Goal: Transaction & Acquisition: Purchase product/service

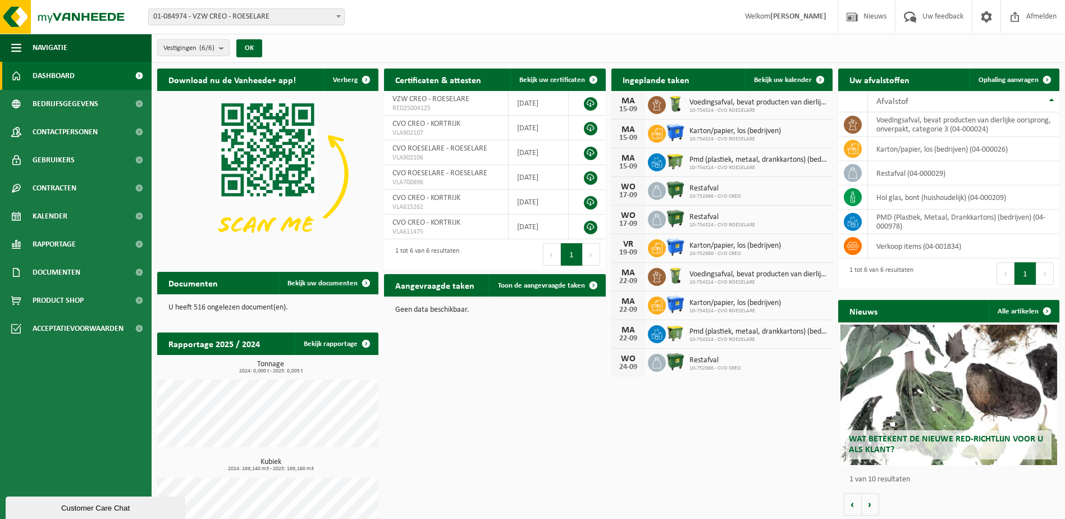
scroll to position [37, 0]
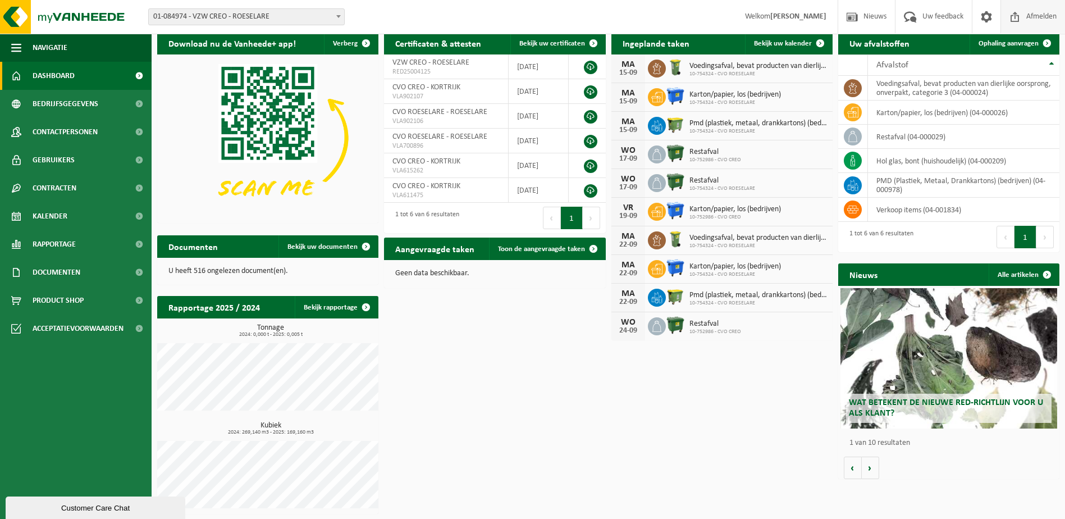
click at [1033, 16] on span "Afmelden" at bounding box center [1042, 16] width 36 height 33
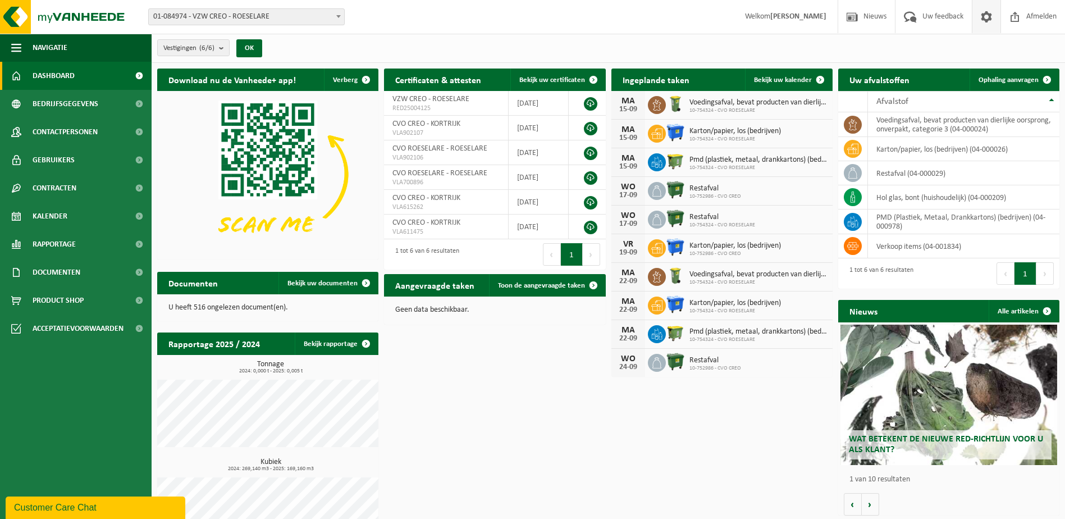
click at [983, 13] on span at bounding box center [986, 16] width 17 height 33
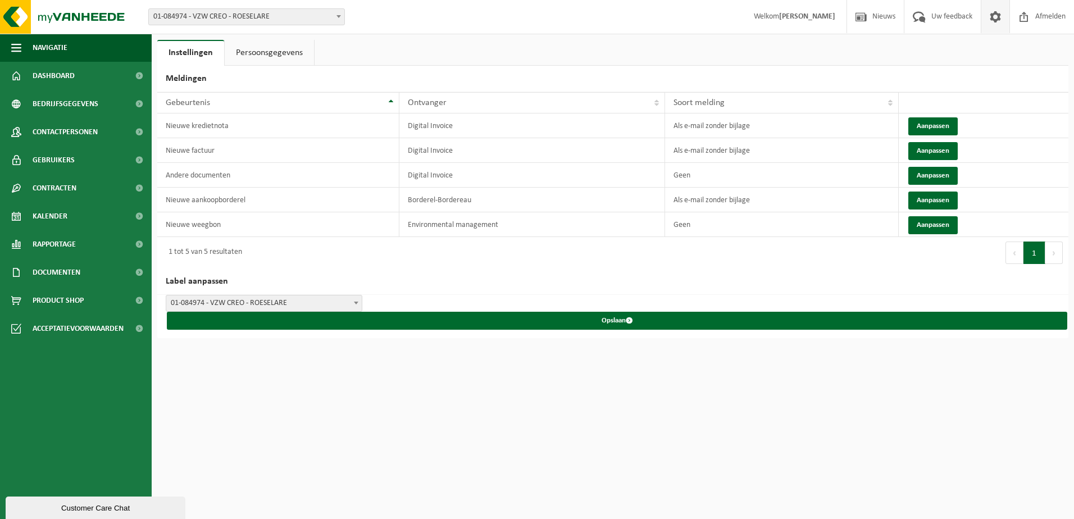
click at [354, 302] on b at bounding box center [356, 303] width 4 height 3
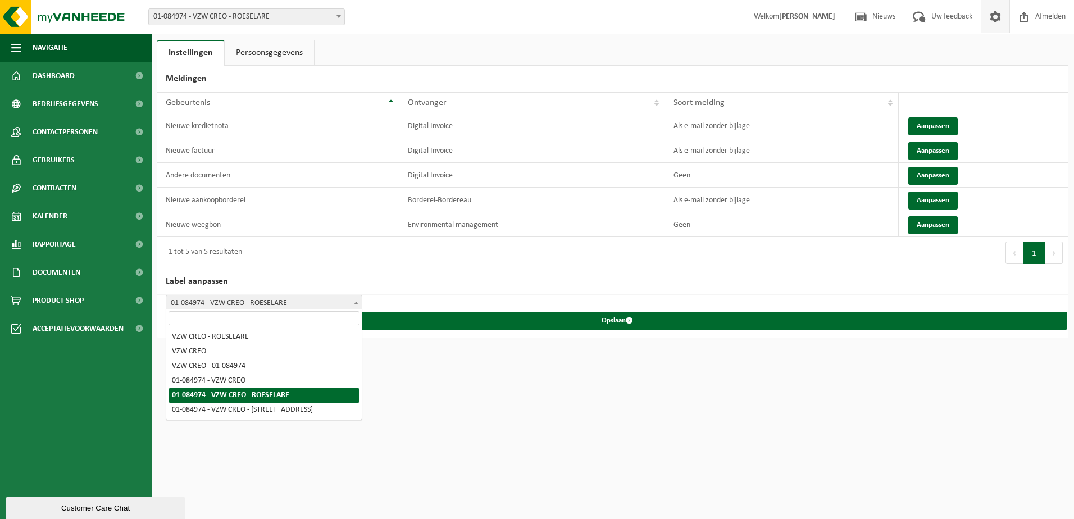
click at [354, 302] on b at bounding box center [356, 303] width 4 height 3
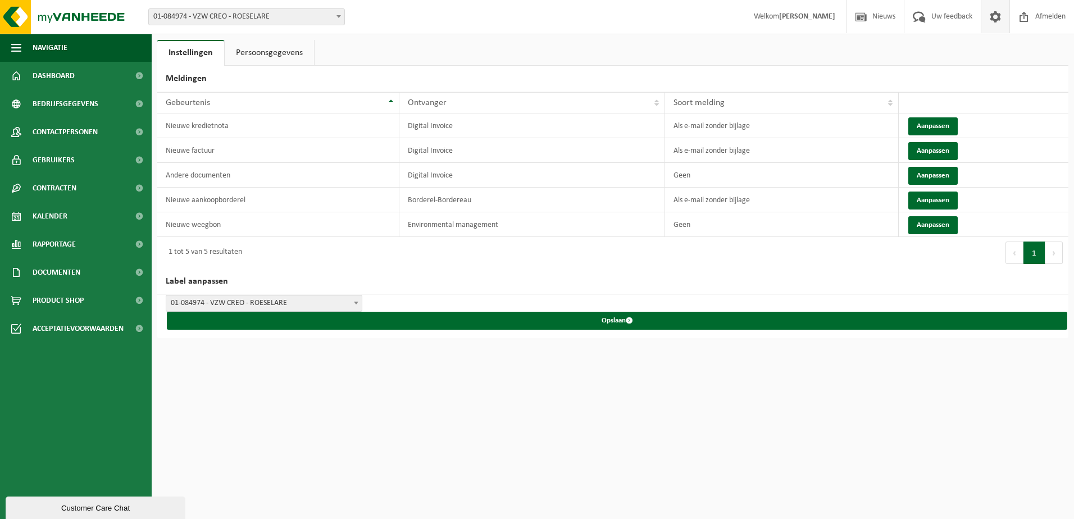
click at [283, 48] on link "Persoonsgegevens" at bounding box center [269, 53] width 89 height 26
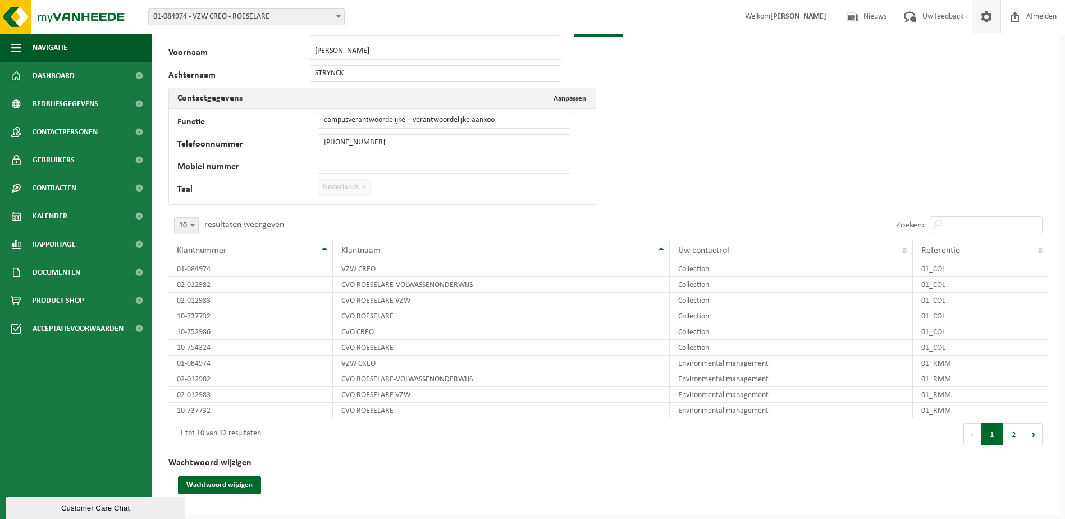
scroll to position [2, 0]
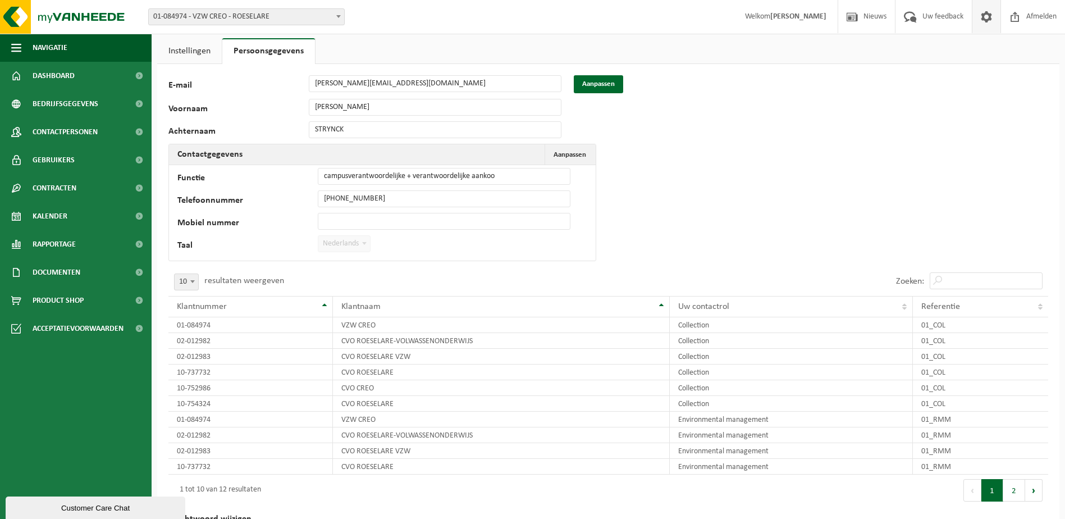
click at [182, 52] on link "Instellingen" at bounding box center [189, 51] width 65 height 26
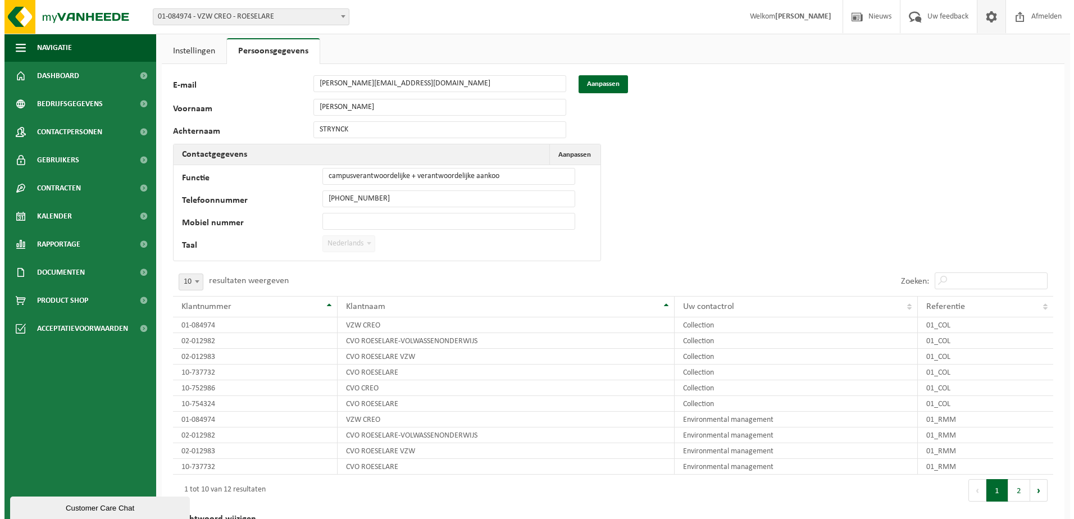
scroll to position [0, 0]
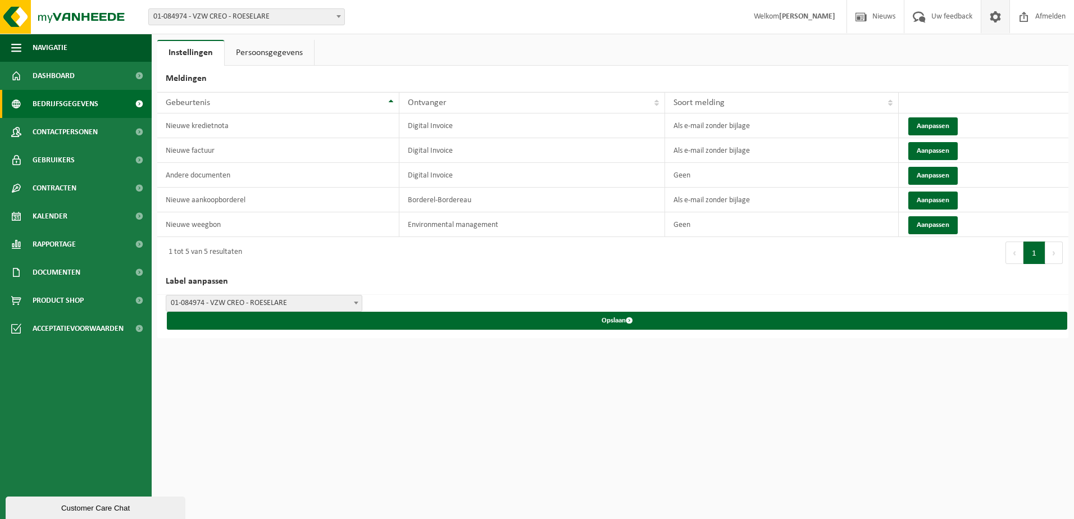
click at [66, 104] on span "Bedrijfsgegevens" at bounding box center [66, 104] width 66 height 28
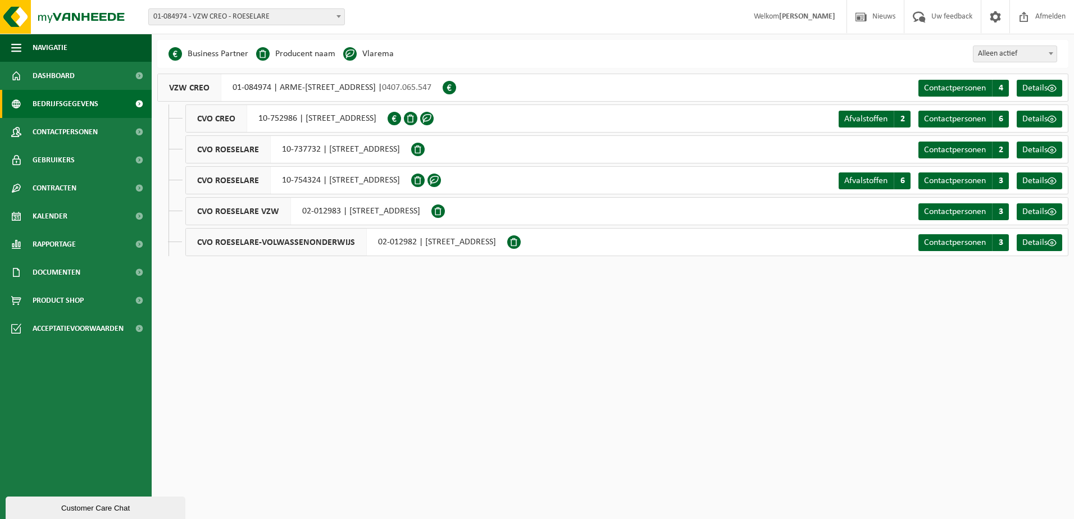
click at [434, 118] on span at bounding box center [426, 118] width 13 height 13
click at [871, 117] on span "Afvalstoffen" at bounding box center [865, 119] width 43 height 9
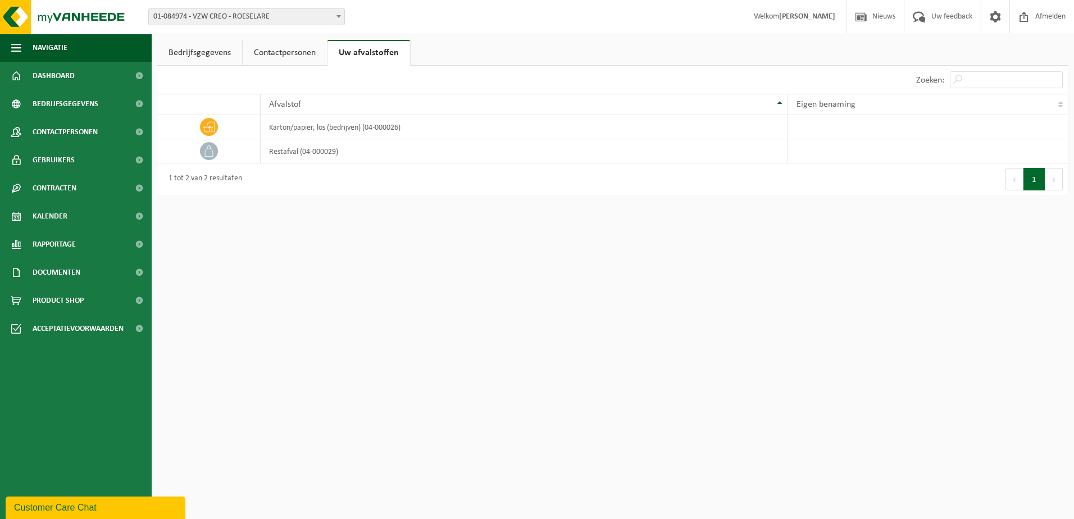
click at [288, 50] on link "Contactpersonen" at bounding box center [285, 53] width 84 height 26
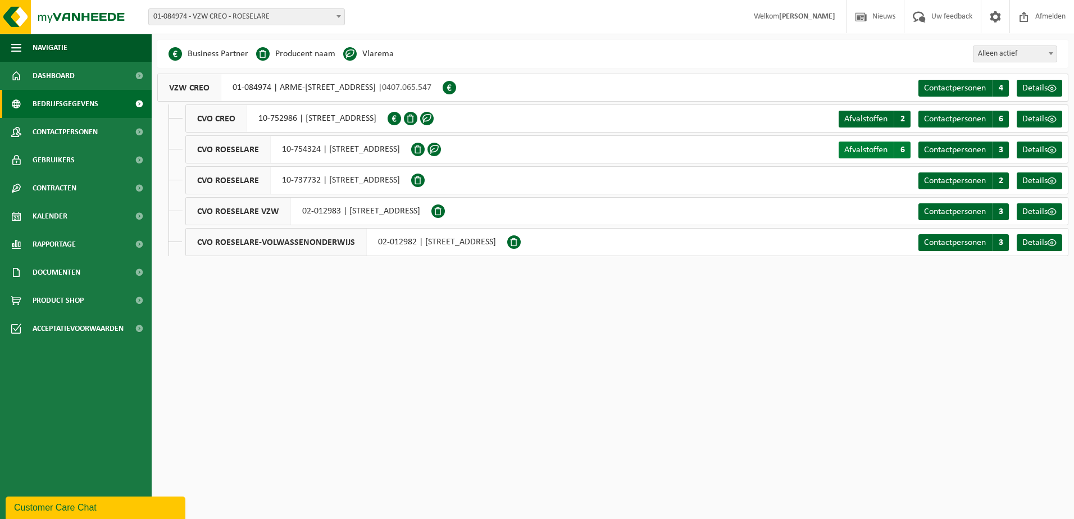
click span "Afvalstoffen"
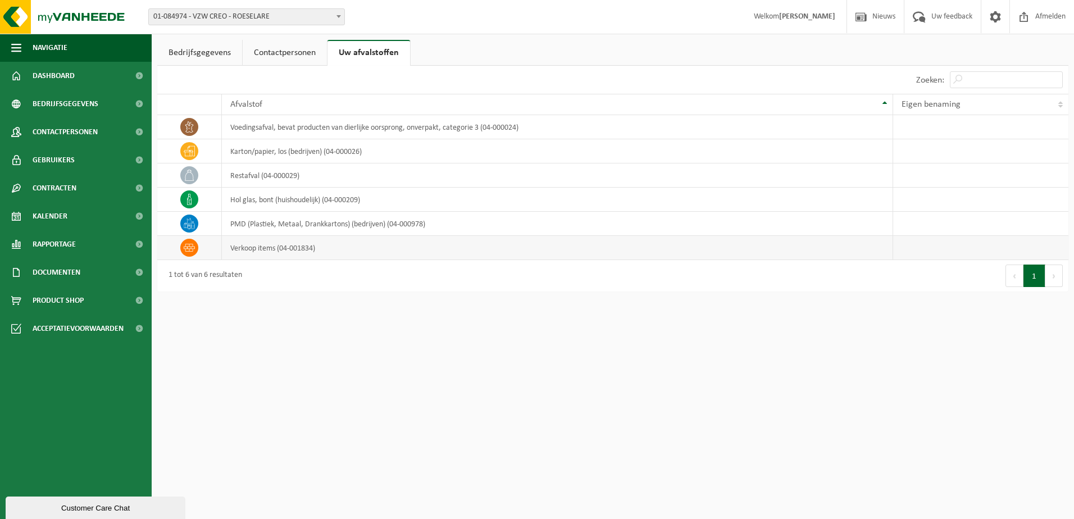
click at [192, 248] on icon at bounding box center [189, 247] width 11 height 11
click at [233, 247] on td "verkoop items (04-001834)" at bounding box center [557, 248] width 671 height 24
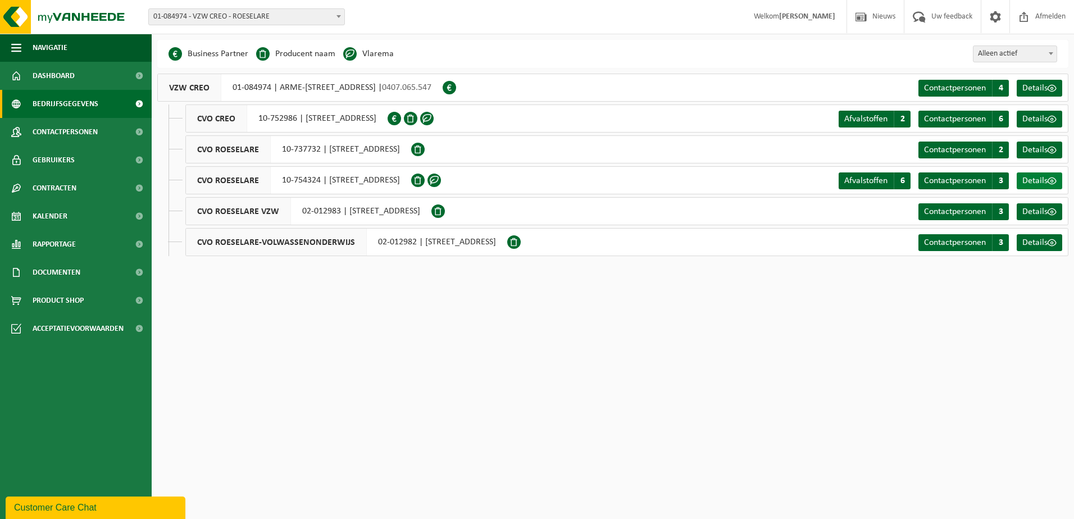
click at [1039, 179] on span "Details" at bounding box center [1034, 180] width 25 height 9
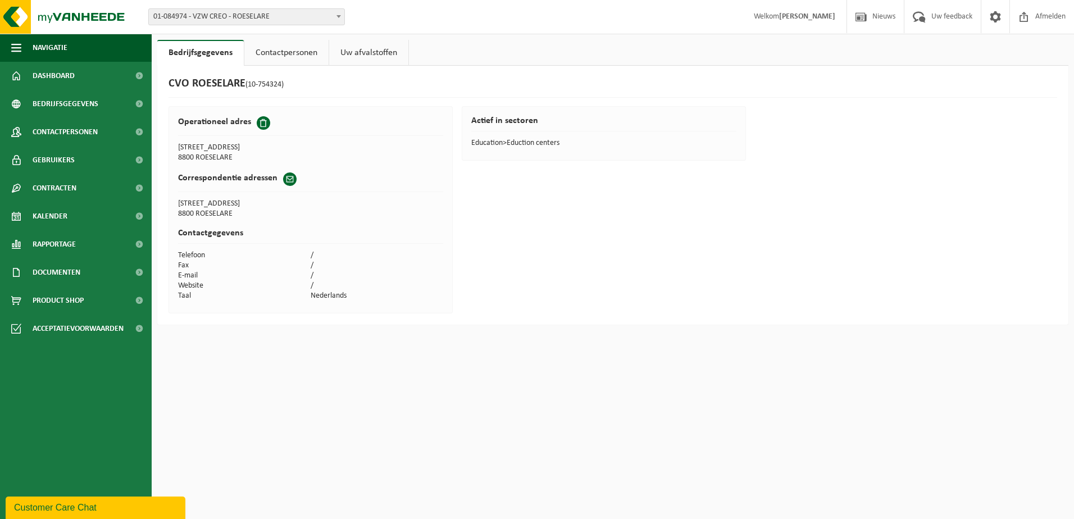
click at [506, 118] on h2 "Actief in sectoren" at bounding box center [604, 123] width 266 height 15
click at [497, 145] on td "Education>Eduction centers" at bounding box center [604, 143] width 266 height 10
click at [209, 234] on h2 "Contactgegevens" at bounding box center [311, 236] width 266 height 15
click at [299, 51] on link "Contactpersonen" at bounding box center [286, 53] width 84 height 26
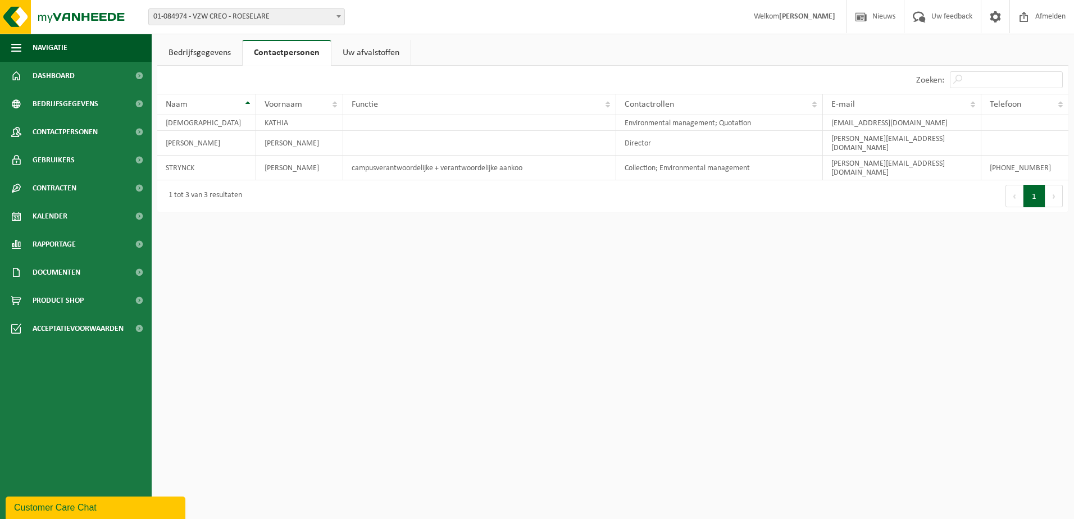
click at [379, 54] on link "Uw afvalstoffen" at bounding box center [370, 53] width 79 height 26
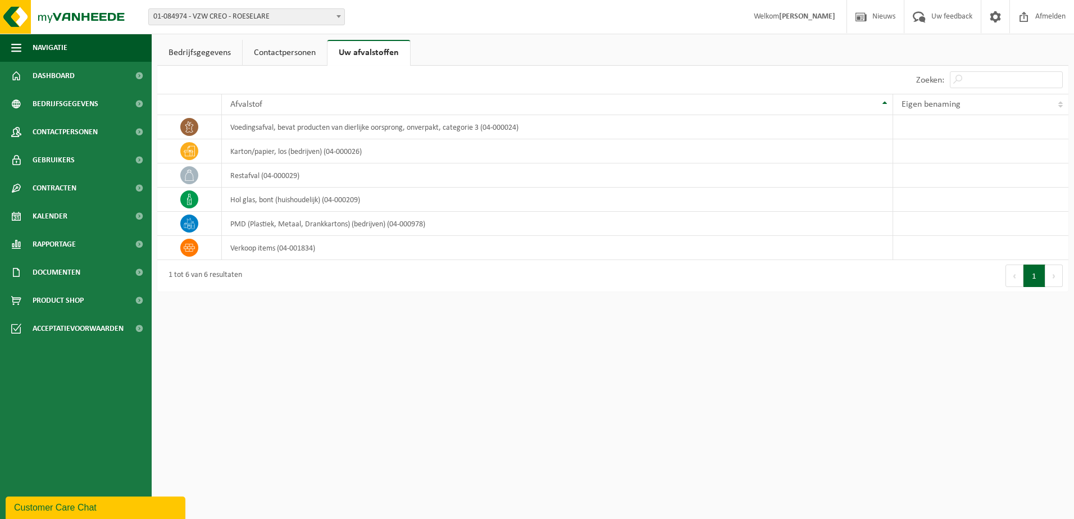
click at [206, 56] on link "Bedrijfsgegevens" at bounding box center [199, 53] width 85 height 26
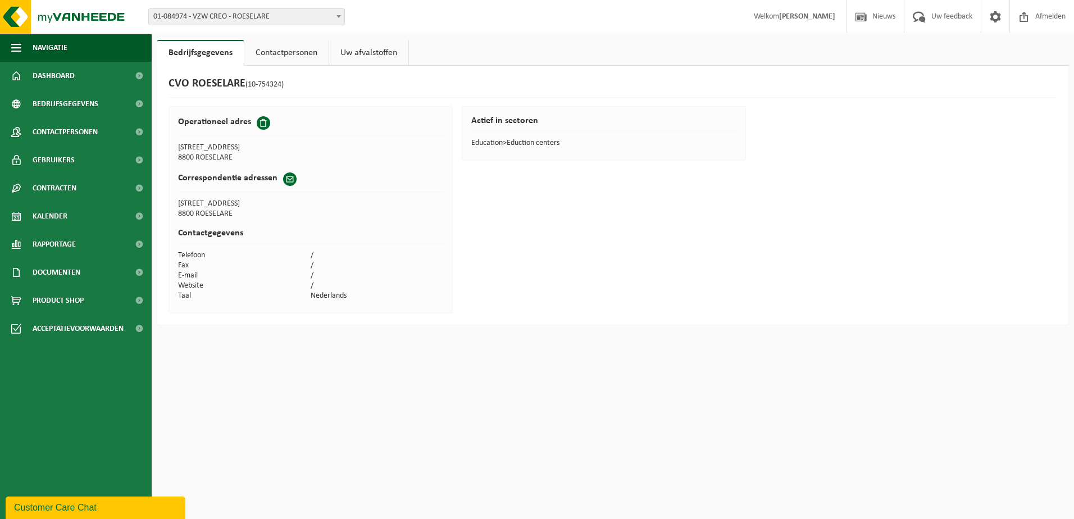
click at [364, 383] on html "Vestiging: 01-084974 - VZW CREO - ROESELARE 10-752986 - CVO CREO - KORTRIJK 10-…" at bounding box center [537, 259] width 1074 height 519
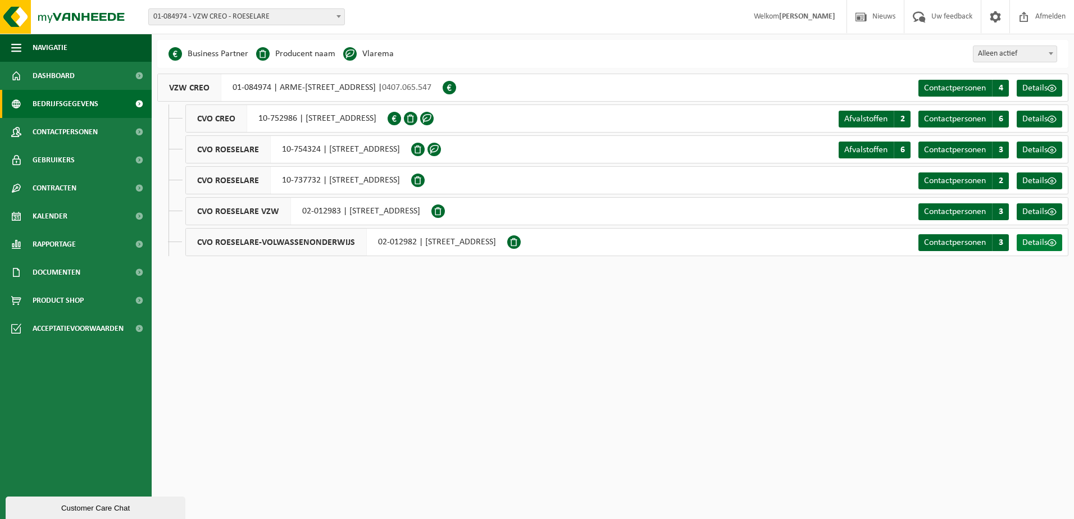
click at [1040, 242] on span "Details" at bounding box center [1034, 242] width 25 height 9
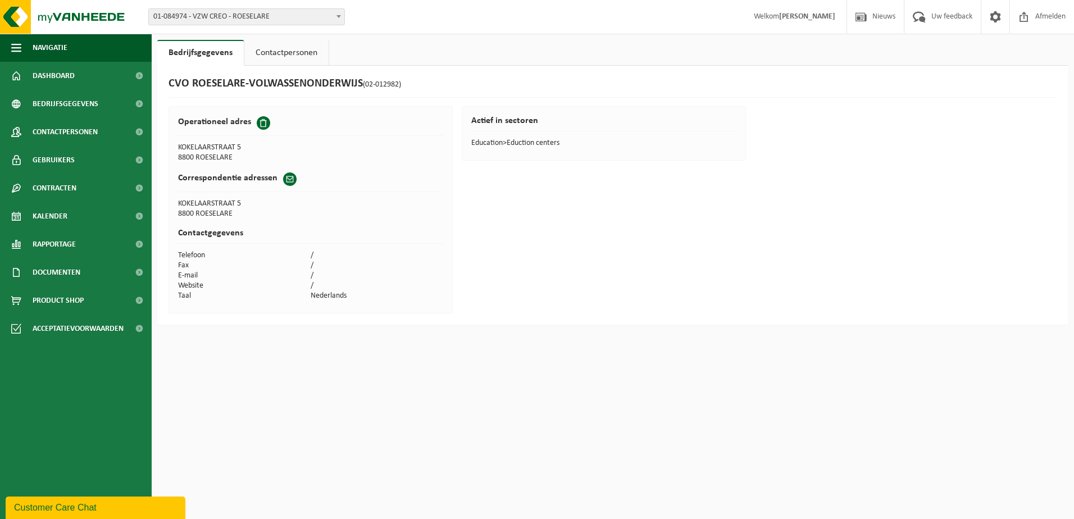
click at [279, 45] on link "Contactpersonen" at bounding box center [286, 53] width 84 height 26
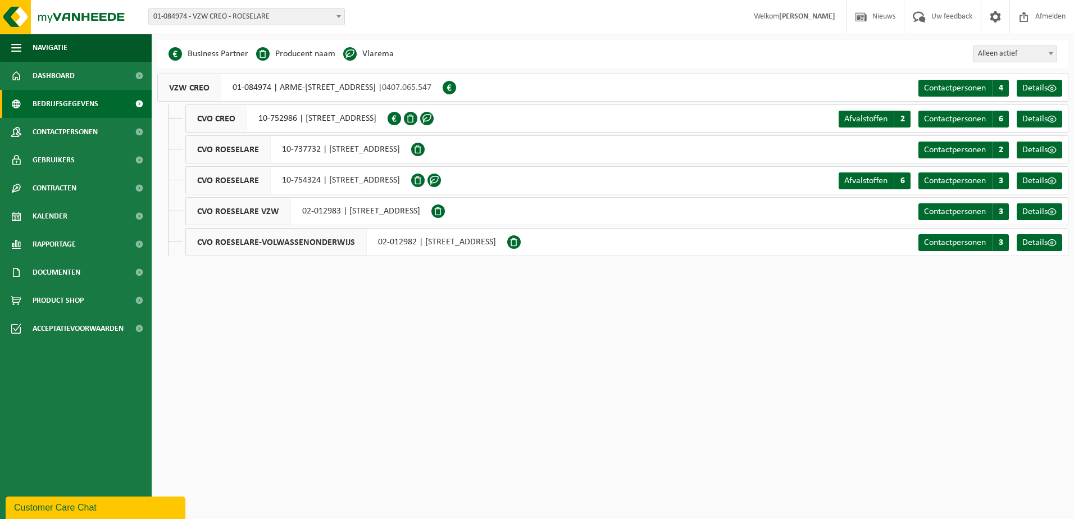
click at [412, 211] on div "CVO ROESELARE VZW 02-012983 | [GEOGRAPHIC_DATA]" at bounding box center [308, 211] width 246 height 28
click at [968, 209] on span "Contactpersonen" at bounding box center [955, 211] width 62 height 9
click at [976, 148] on span "Contactpersonen" at bounding box center [955, 149] width 62 height 9
click at [948, 121] on span "Contactpersonen" at bounding box center [955, 119] width 62 height 9
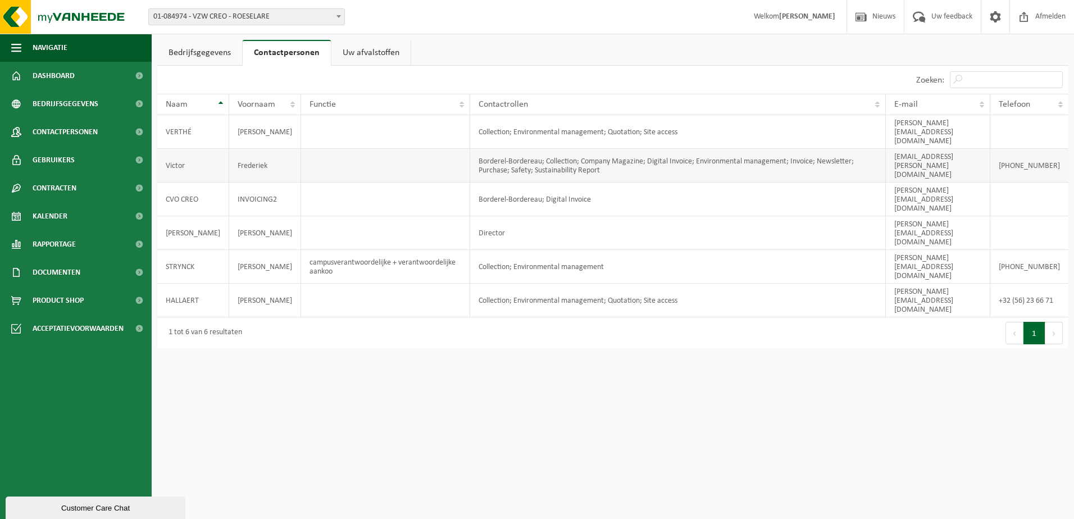
click at [532, 149] on td "Borderel-Bordereau; Collection; Company Magazine; Digital Invoice; Environmenta…" at bounding box center [678, 166] width 416 height 34
click at [511, 101] on span "Contactrollen" at bounding box center [502, 104] width 49 height 9
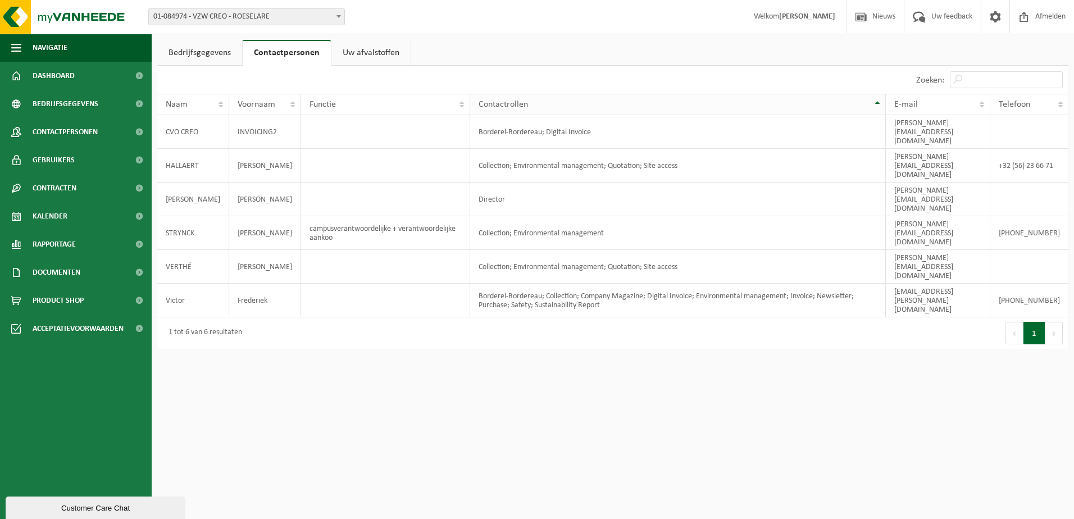
click at [511, 101] on span "Contactrollen" at bounding box center [502, 104] width 49 height 9
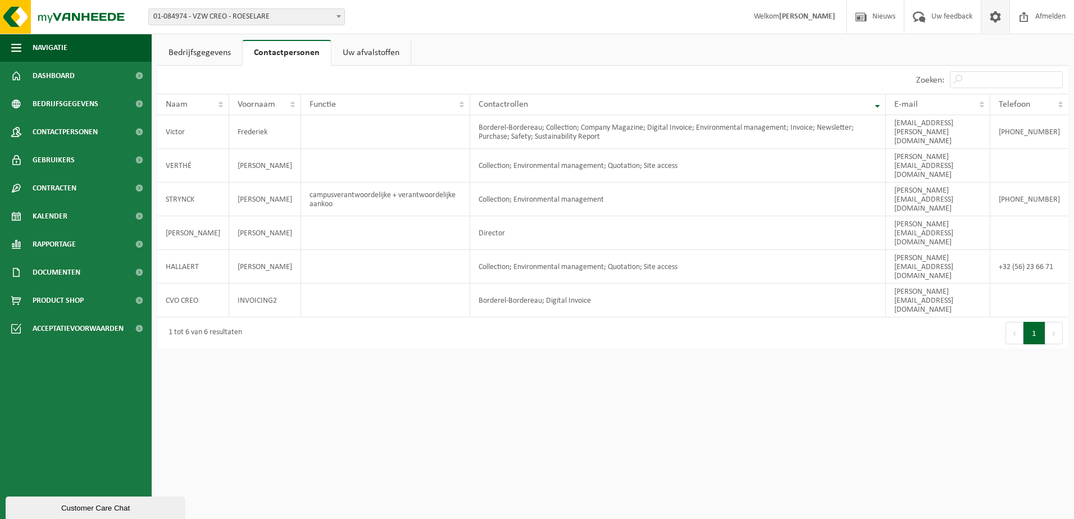
click at [992, 20] on span at bounding box center [995, 16] width 17 height 33
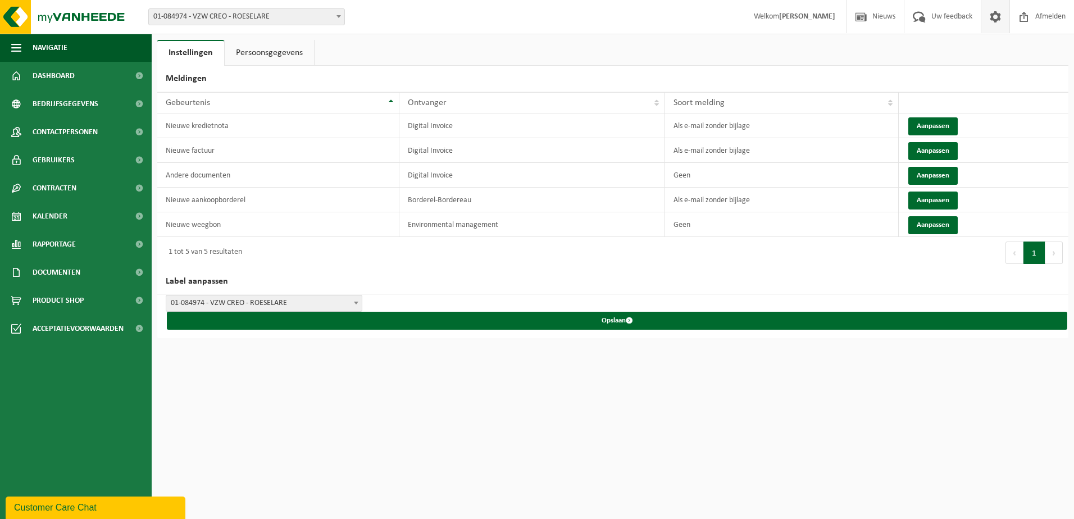
click at [278, 51] on link "Persoonsgegevens" at bounding box center [269, 53] width 89 height 26
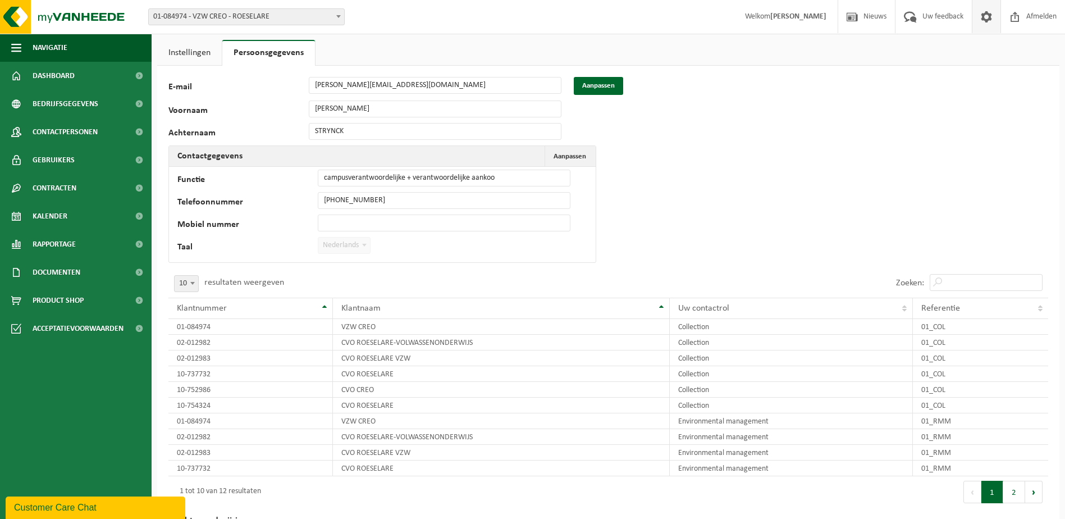
scroll to position [58, 0]
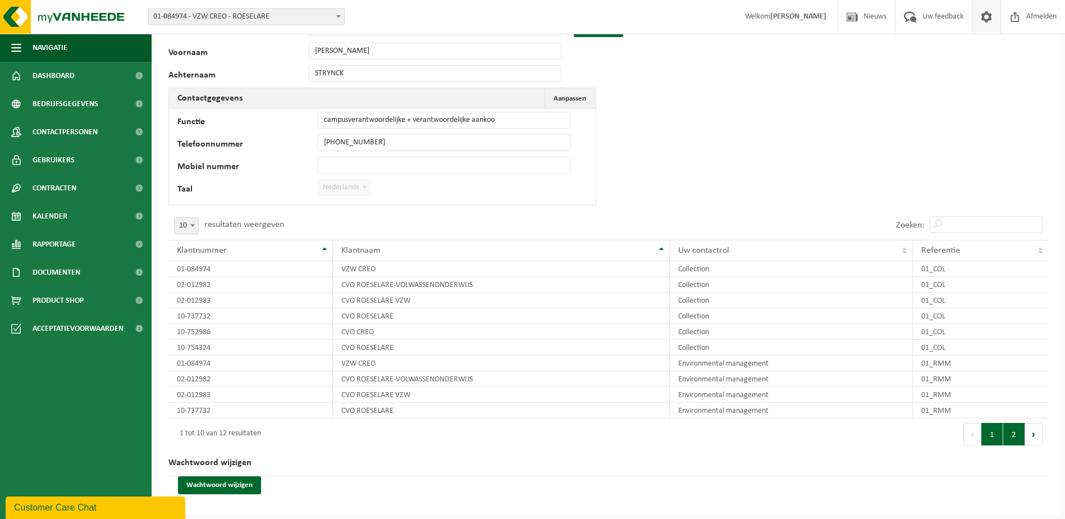
click at [1013, 437] on button "2" at bounding box center [1014, 434] width 22 height 22
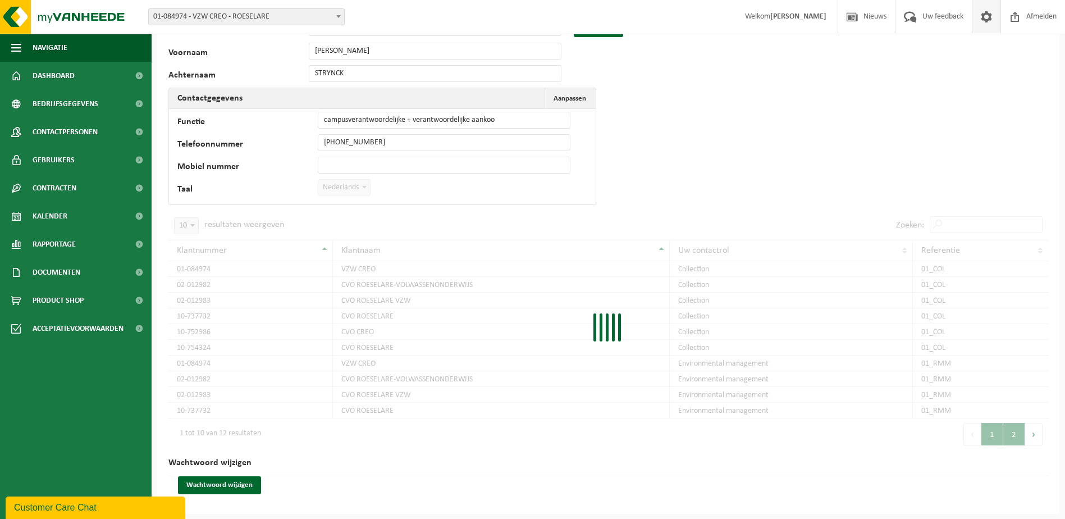
scroll to position [0, 0]
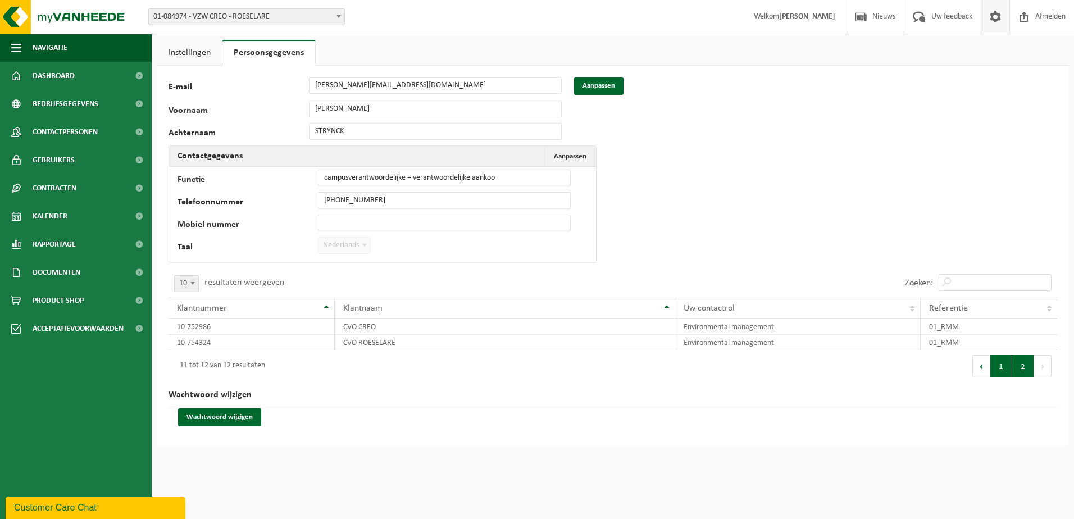
click at [1002, 368] on button "1" at bounding box center [1001, 366] width 22 height 22
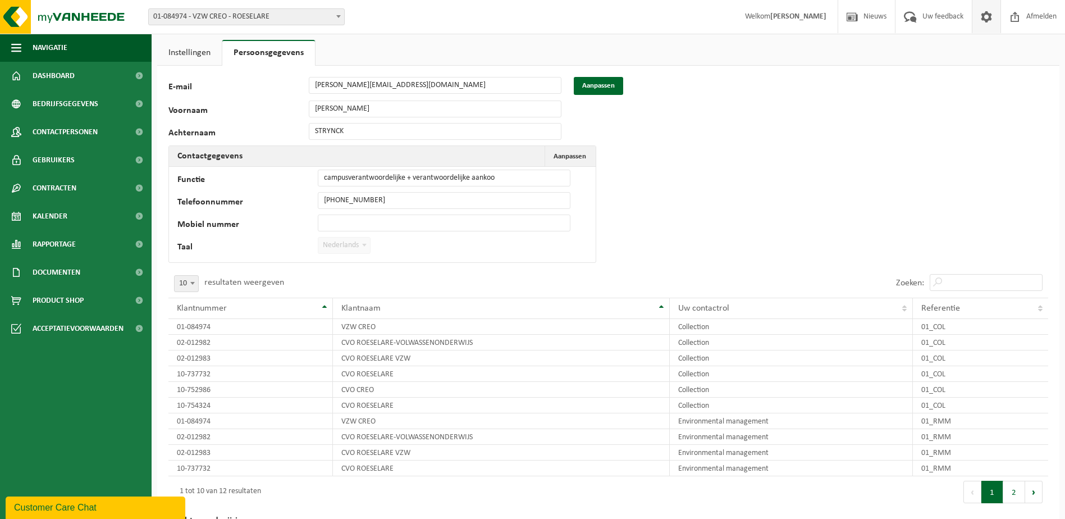
click at [743, 206] on div "76744 E-mail [PERSON_NAME][EMAIL_ADDRESS][DOMAIN_NAME] Aanpassen Voornaam [PERS…" at bounding box center [608, 319] width 902 height 506
click at [71, 299] on span "Product Shop" at bounding box center [58, 300] width 51 height 28
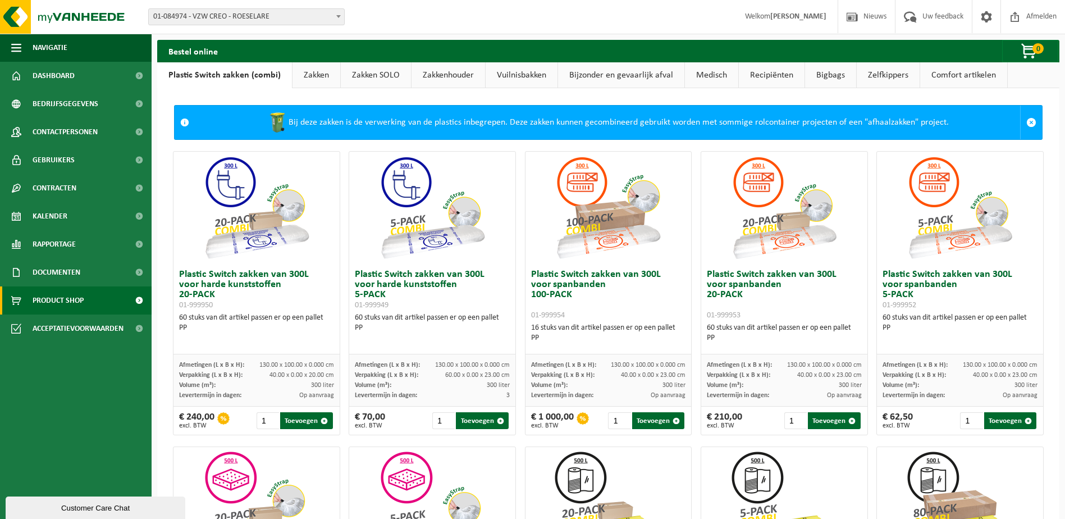
click at [318, 74] on link "Zakken" at bounding box center [317, 75] width 48 height 26
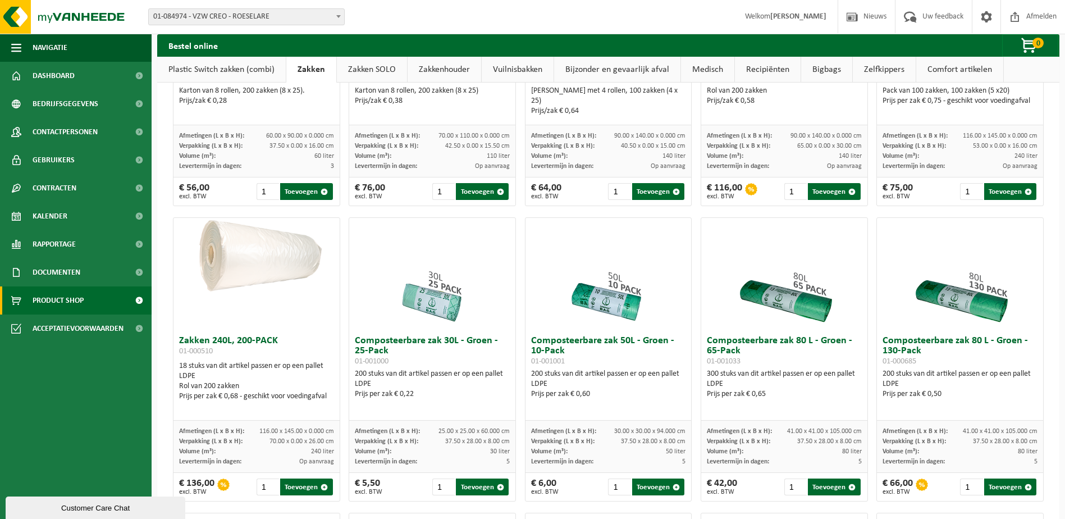
scroll to position [393, 0]
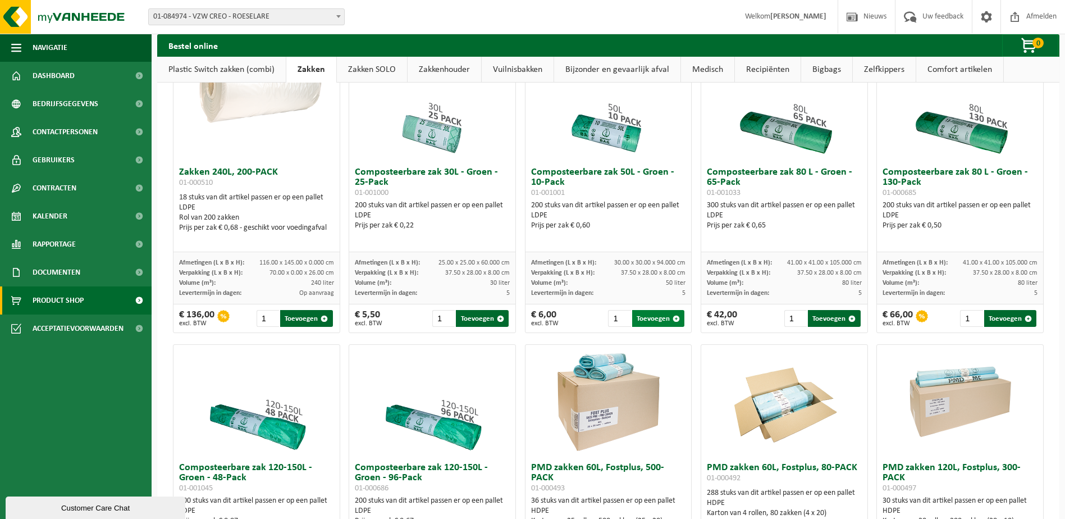
click at [673, 319] on span "button" at bounding box center [676, 318] width 7 height 7
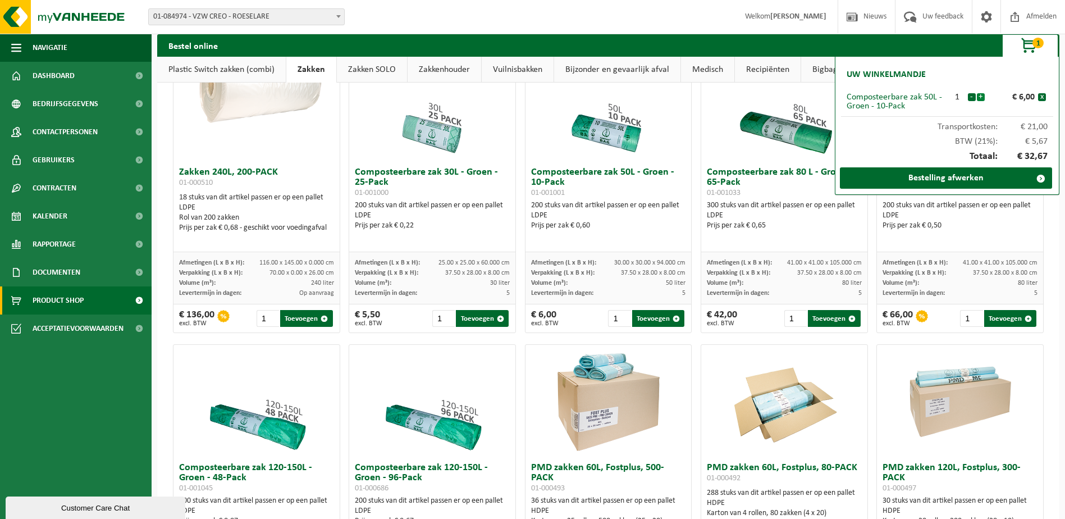
click at [981, 95] on button "+" at bounding box center [981, 97] width 8 height 8
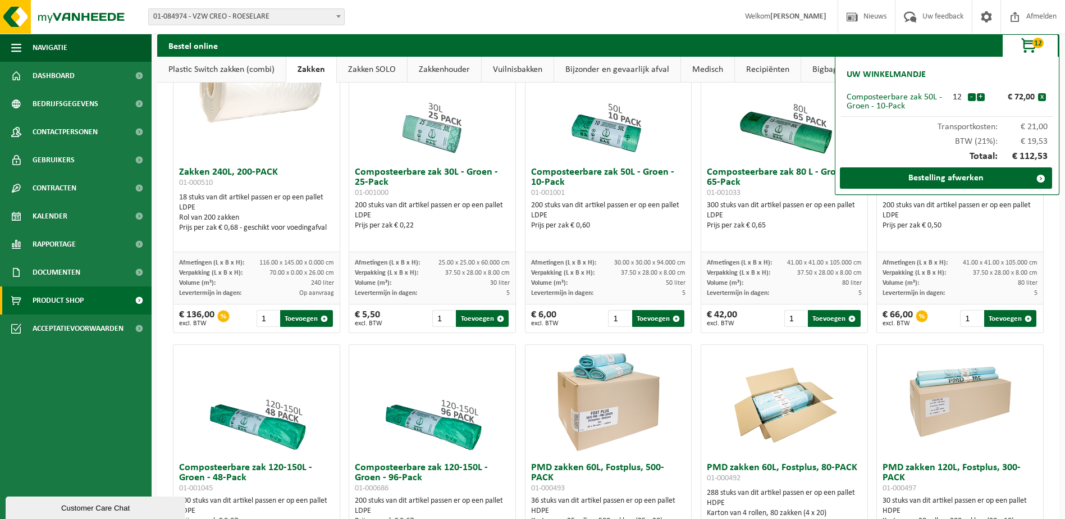
click at [981, 95] on button "+" at bounding box center [981, 97] width 8 height 8
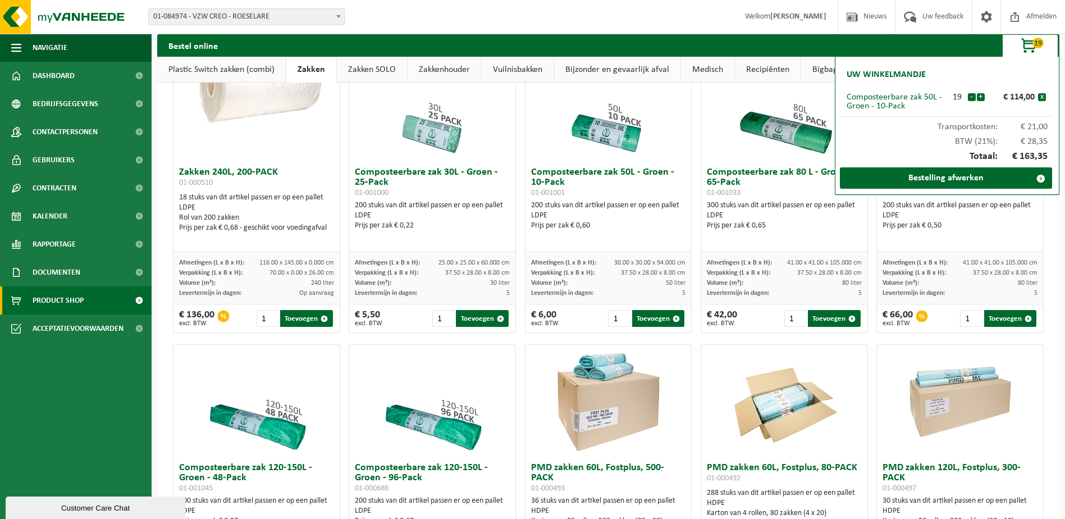
click at [981, 95] on button "+" at bounding box center [981, 97] width 8 height 8
click at [969, 95] on button "-" at bounding box center [972, 97] width 8 height 8
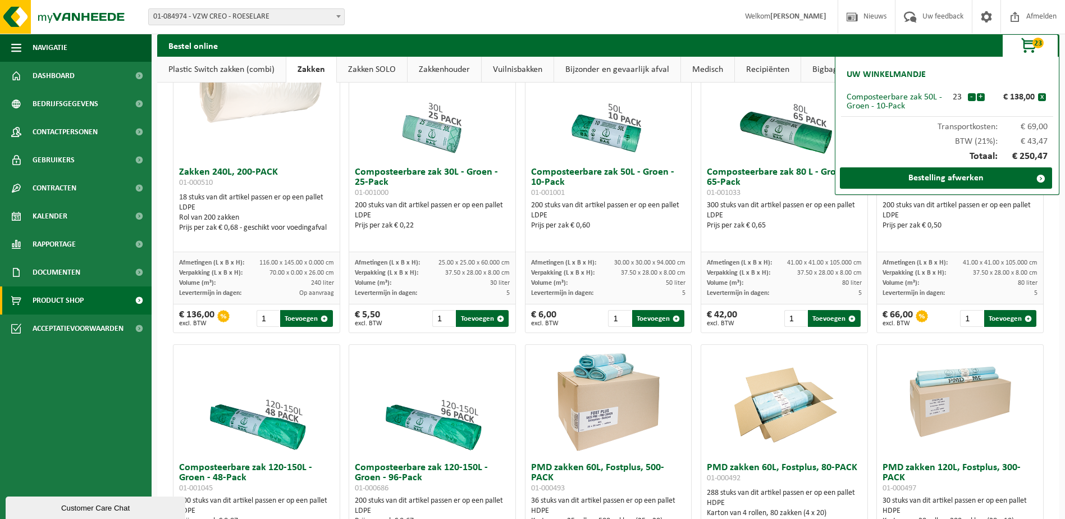
click at [971, 96] on button "-" at bounding box center [972, 97] width 8 height 8
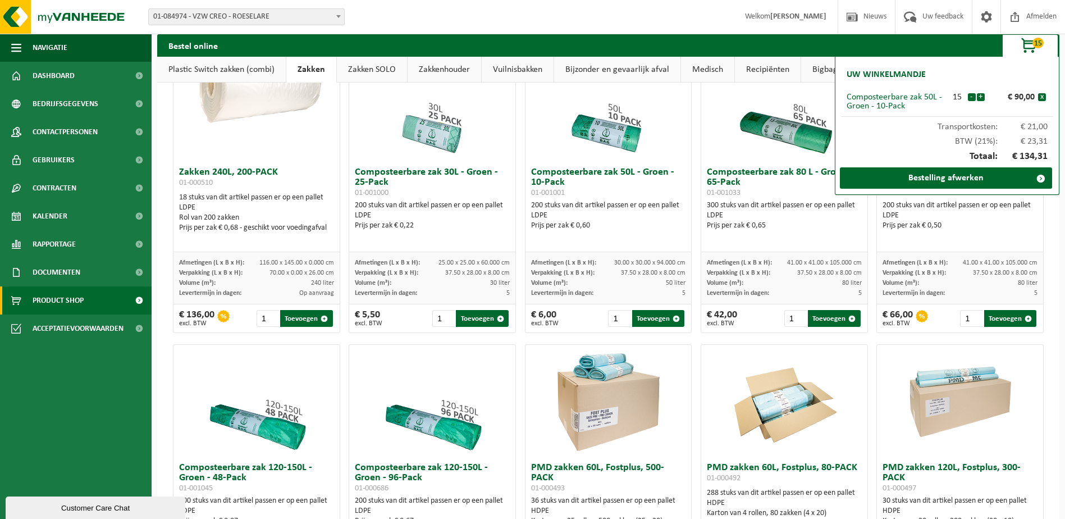
click at [971, 96] on button "-" at bounding box center [972, 97] width 8 height 8
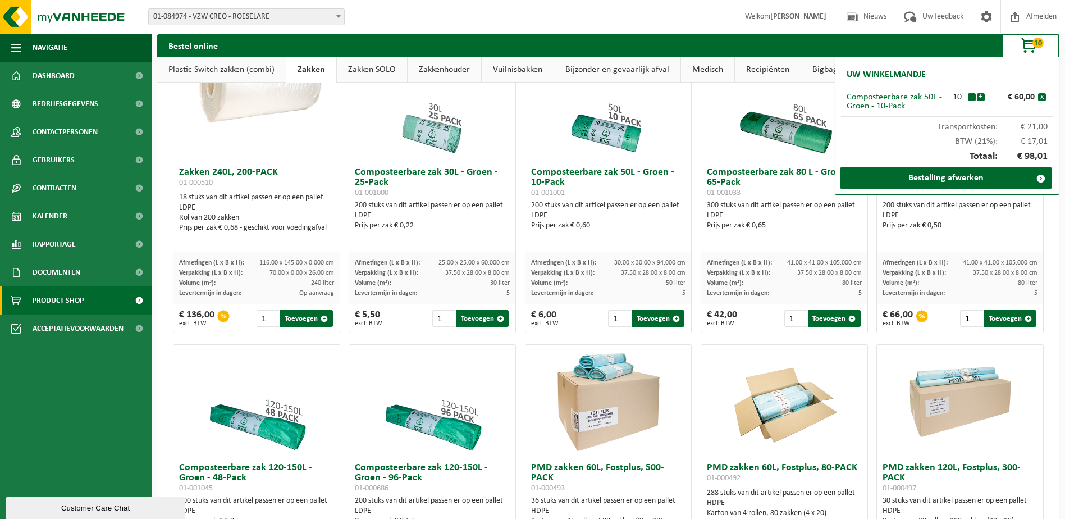
click at [971, 96] on button "-" at bounding box center [972, 97] width 8 height 8
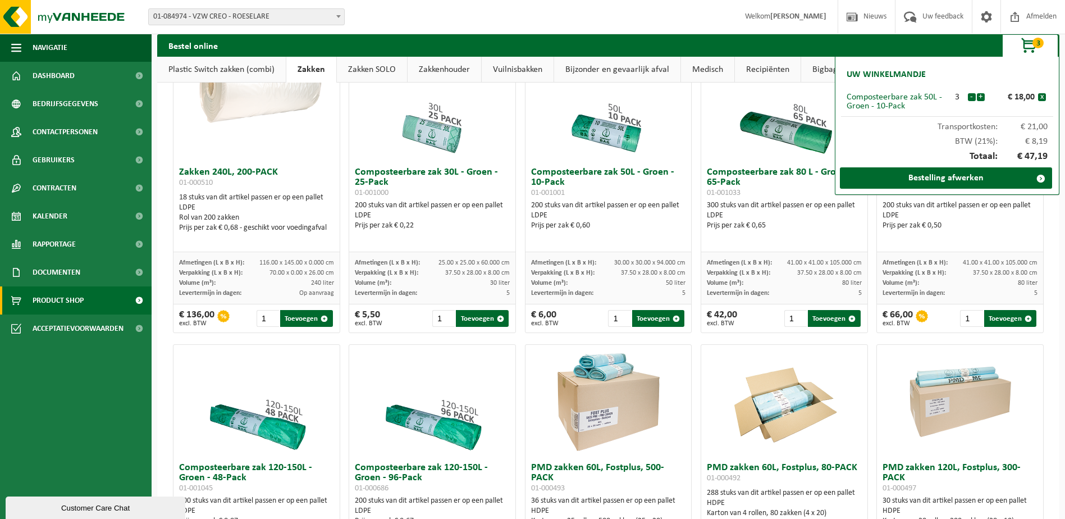
click at [971, 96] on button "-" at bounding box center [972, 97] width 8 height 8
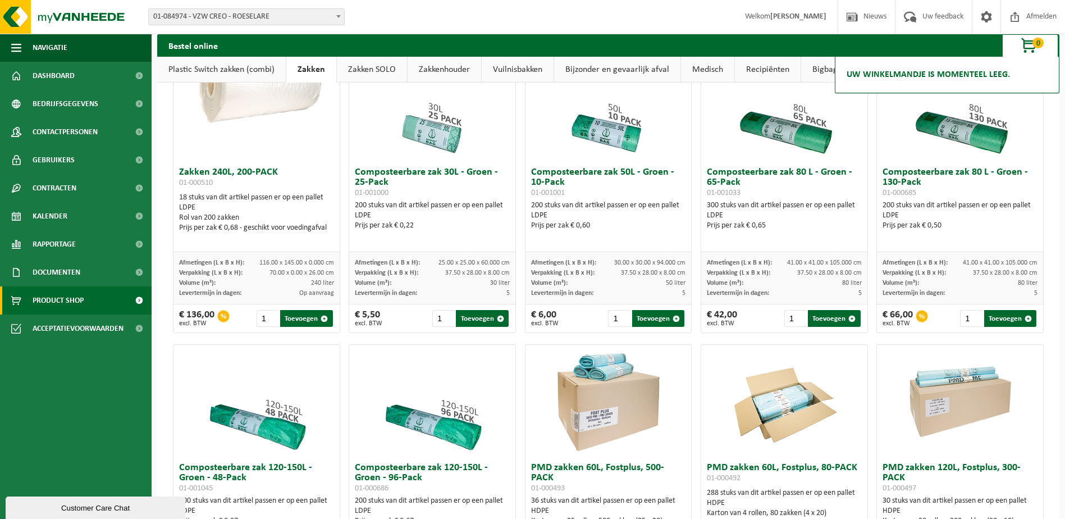
drag, startPoint x: 1061, startPoint y: 232, endPoint x: 1062, endPoint y: 217, distance: 15.2
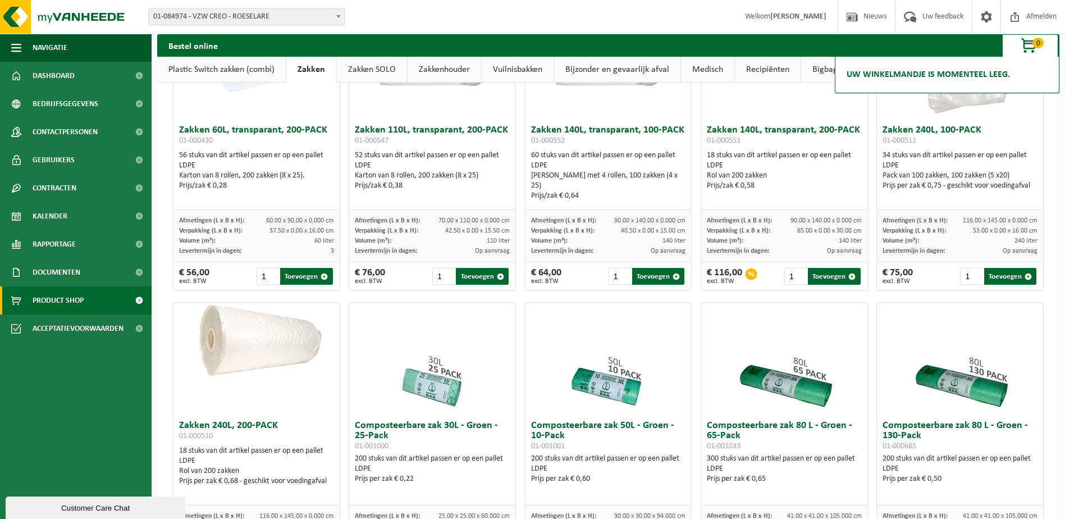
scroll to position [126, 0]
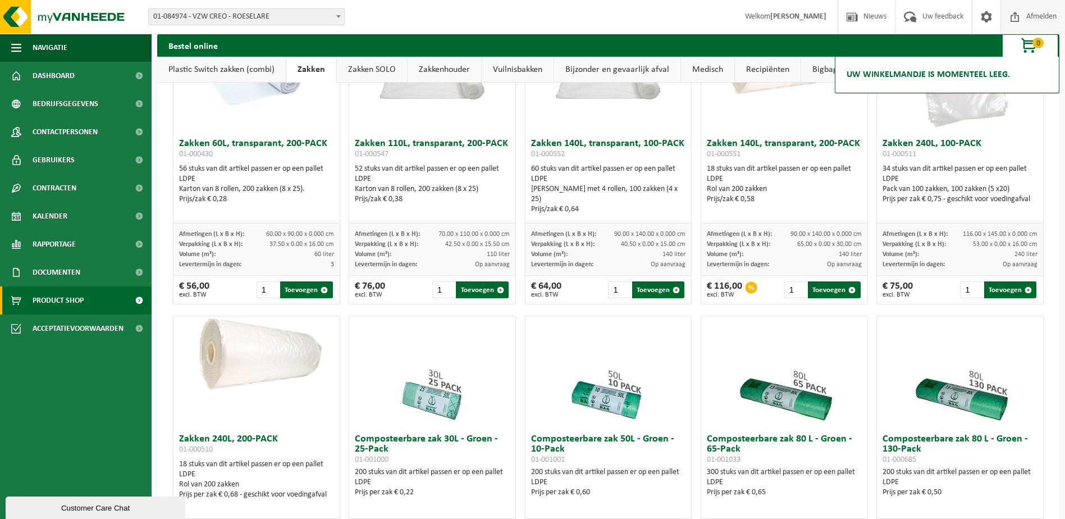
click at [1047, 19] on span "Afmelden" at bounding box center [1042, 16] width 36 height 33
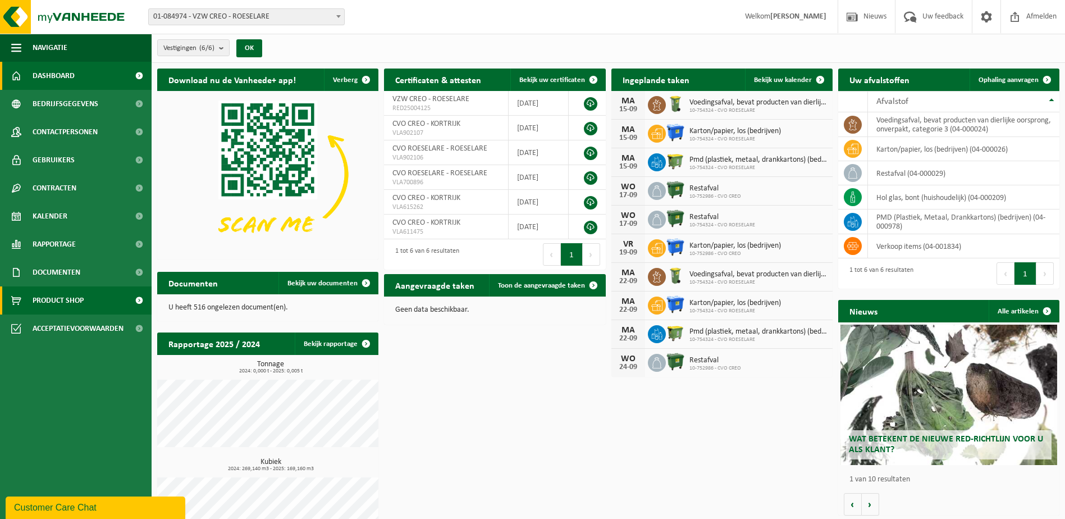
click at [55, 299] on span "Product Shop" at bounding box center [58, 300] width 51 height 28
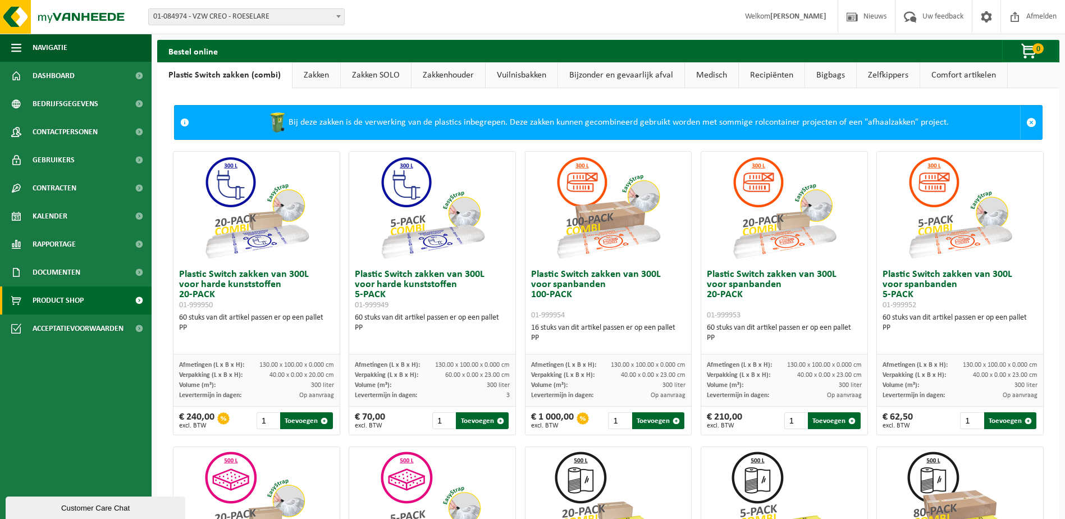
click at [313, 74] on link "Zakken" at bounding box center [317, 75] width 48 height 26
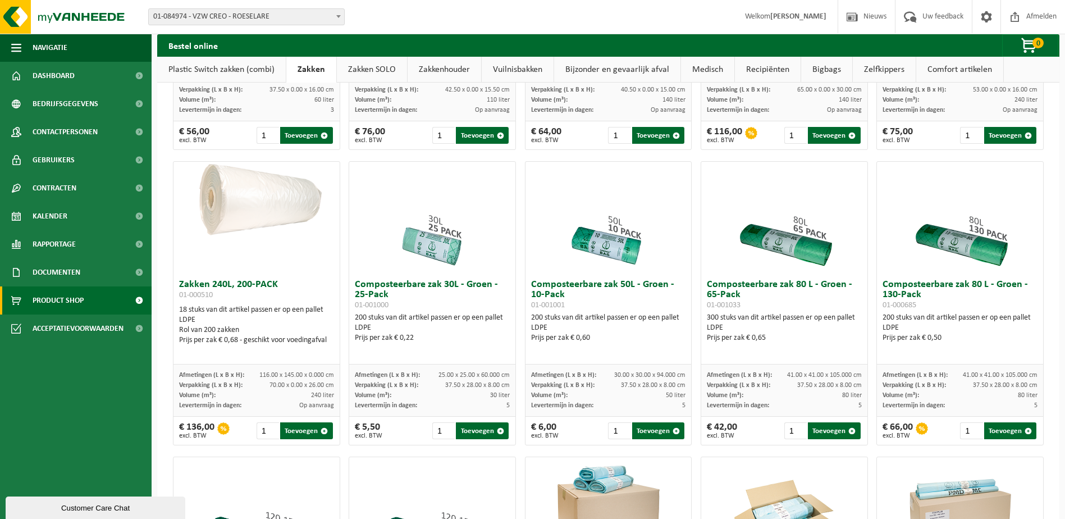
scroll to position [337, 0]
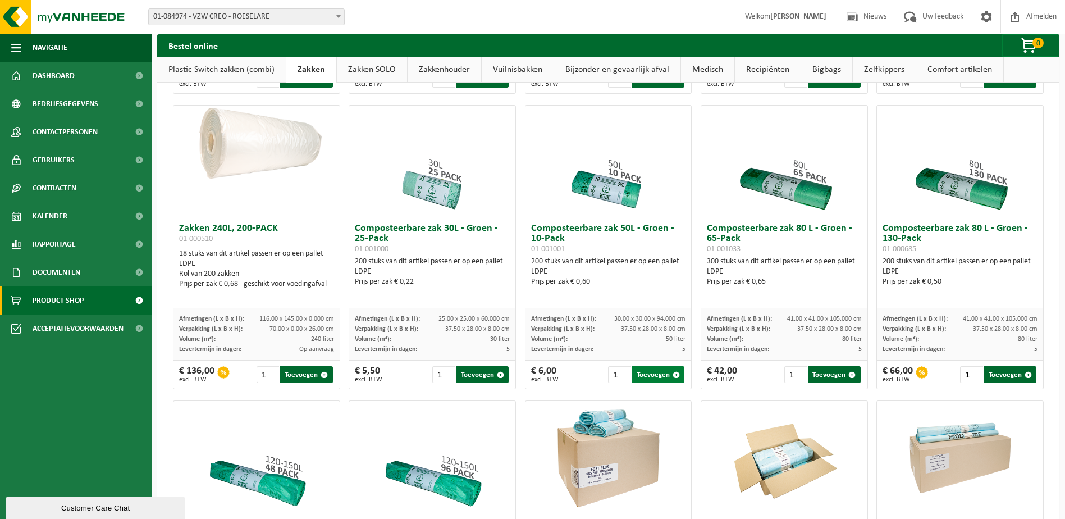
click at [673, 375] on span "button" at bounding box center [676, 374] width 7 height 7
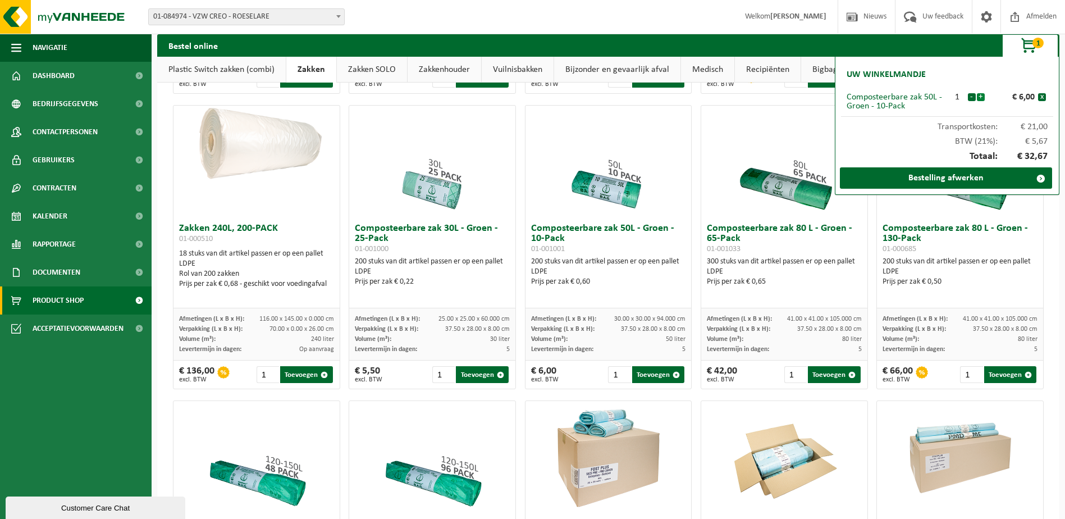
click at [978, 96] on button "+" at bounding box center [981, 97] width 8 height 8
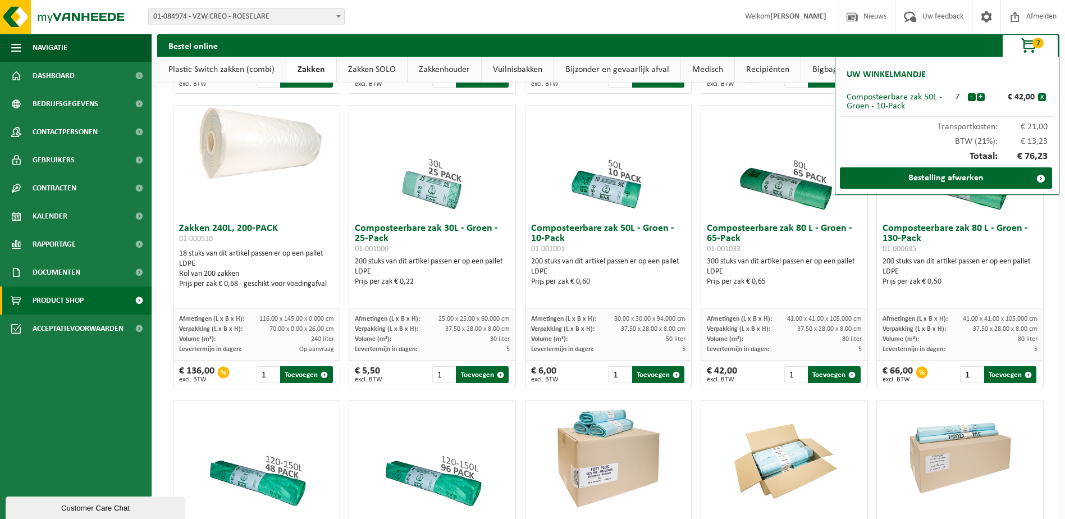
click at [978, 96] on button "+" at bounding box center [981, 97] width 8 height 8
click at [987, 179] on link "Bestelling afwerken" at bounding box center [946, 177] width 212 height 21
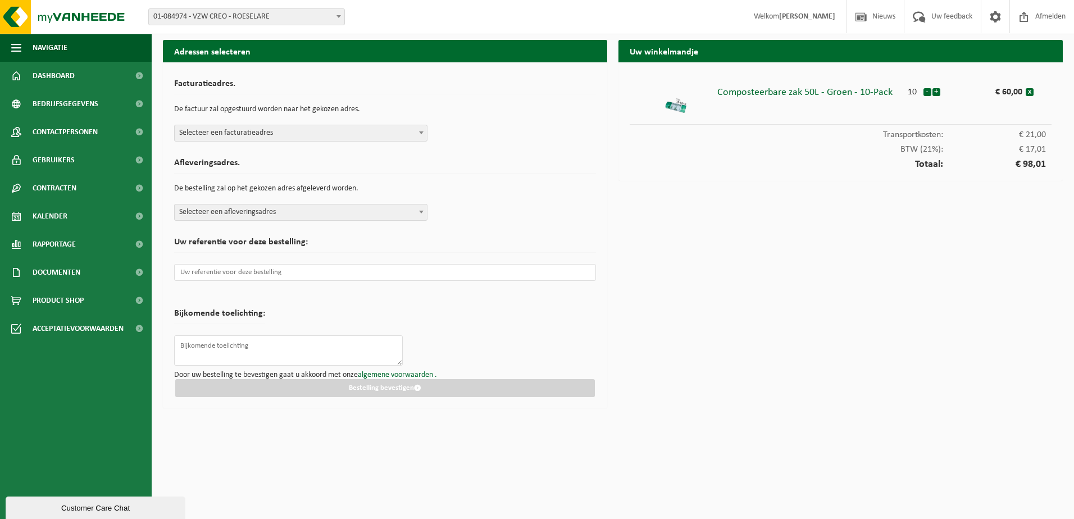
click at [421, 130] on span at bounding box center [421, 132] width 11 height 15
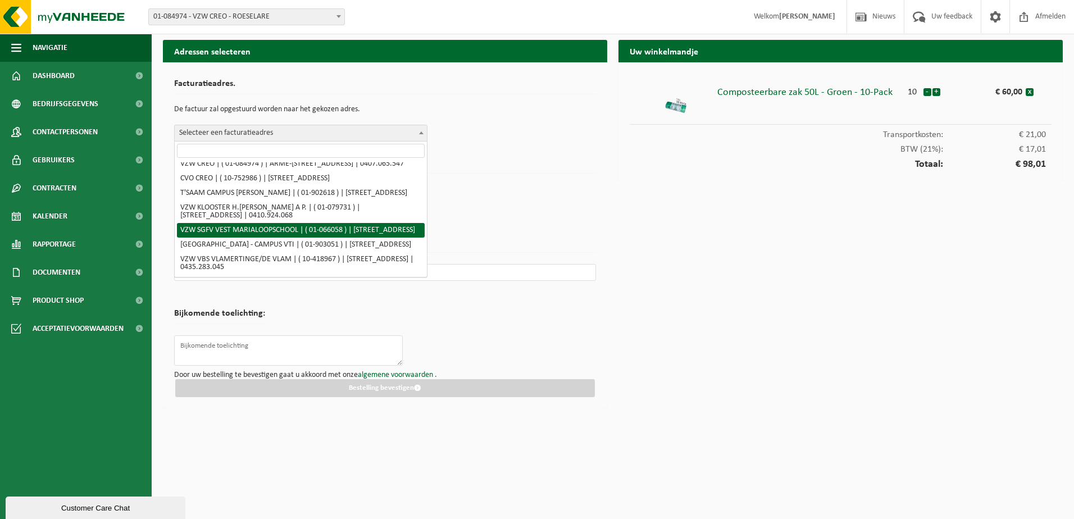
scroll to position [1128, 0]
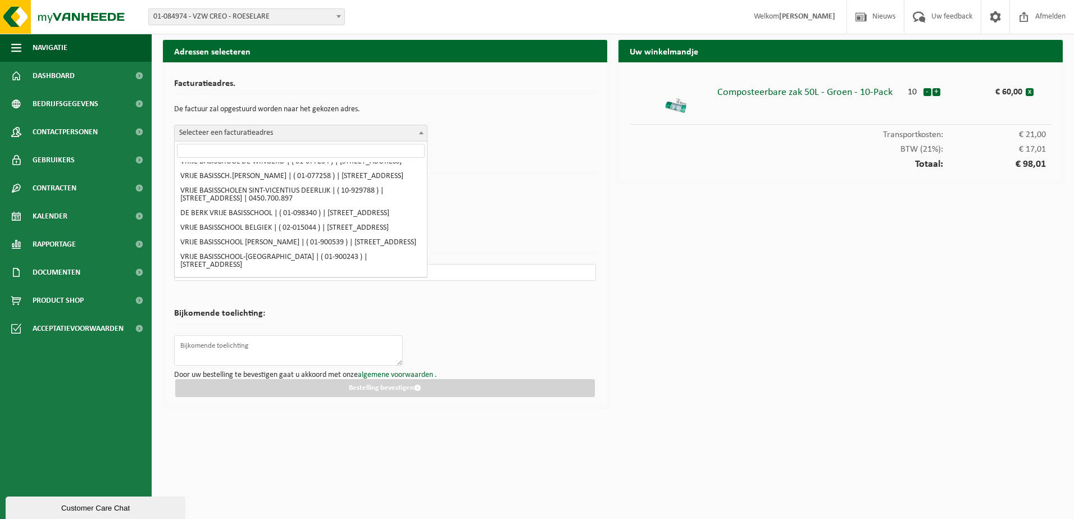
click at [527, 196] on p "De bestelling zal op het gekozen adres afgeleverd worden." at bounding box center [385, 188] width 422 height 19
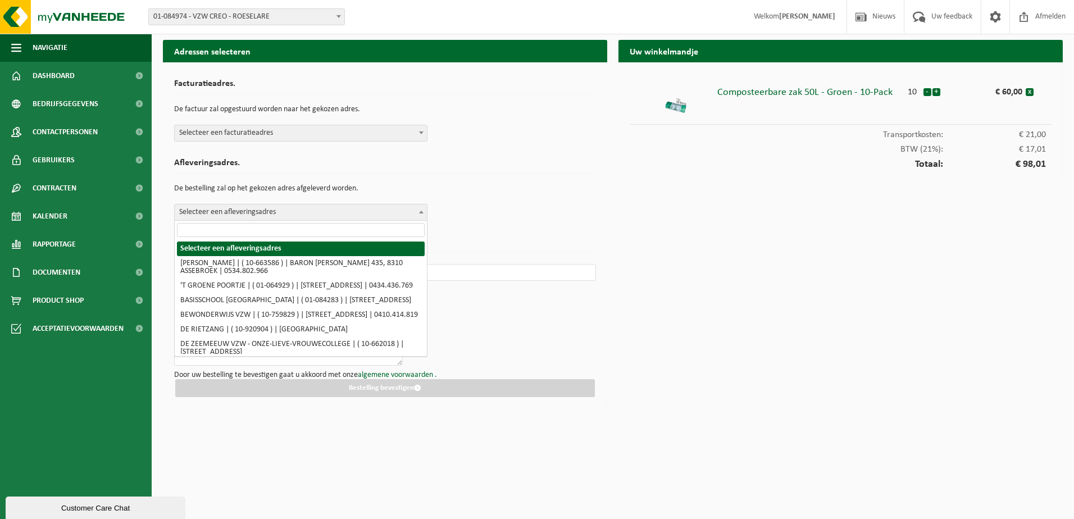
click at [424, 211] on span at bounding box center [421, 211] width 11 height 15
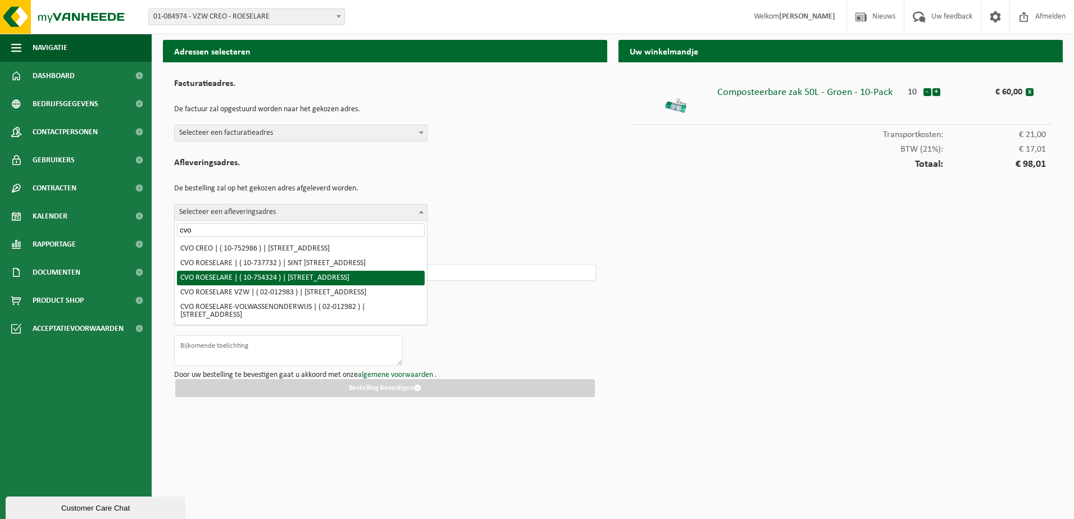
type input "cvo"
select select "10952"
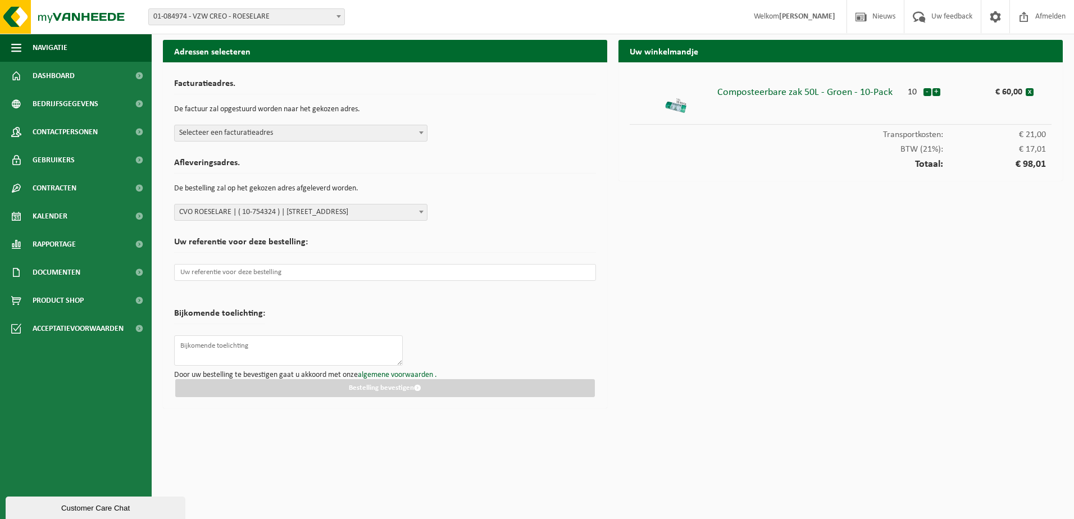
click at [332, 235] on div "Uw referentie voor deze bestelling:" at bounding box center [385, 262] width 422 height 60
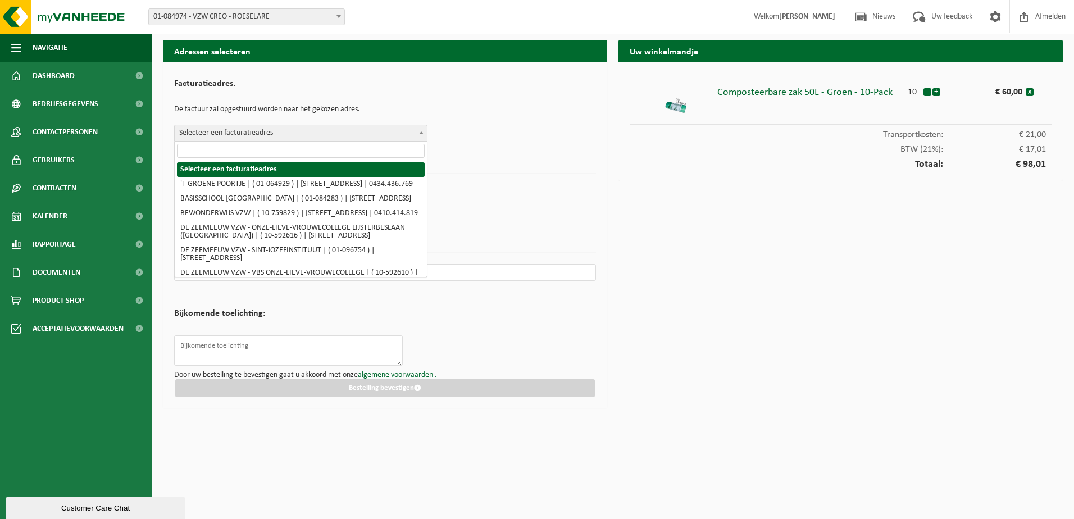
click at [420, 129] on span at bounding box center [421, 132] width 11 height 15
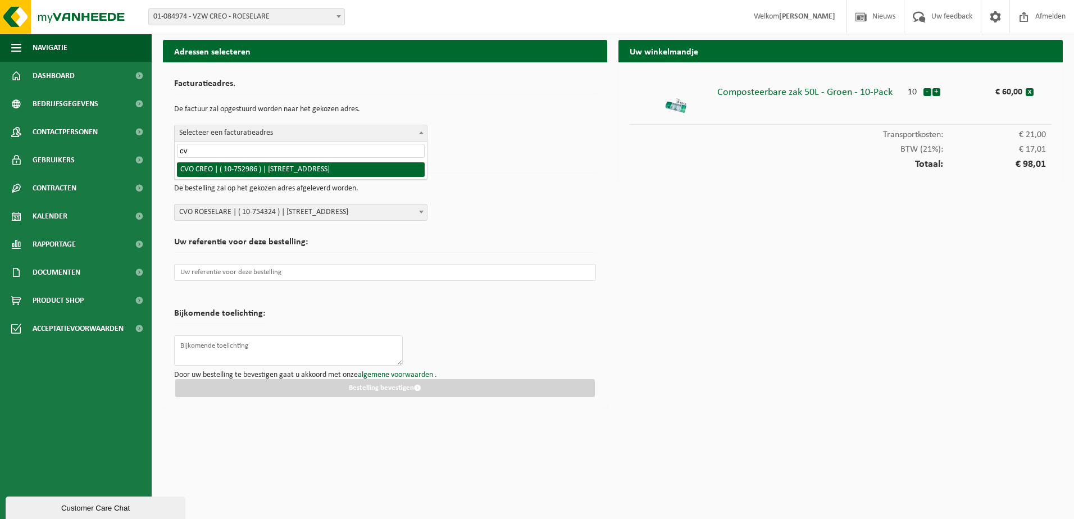
type input "c"
type input "cre"
select select "10886"
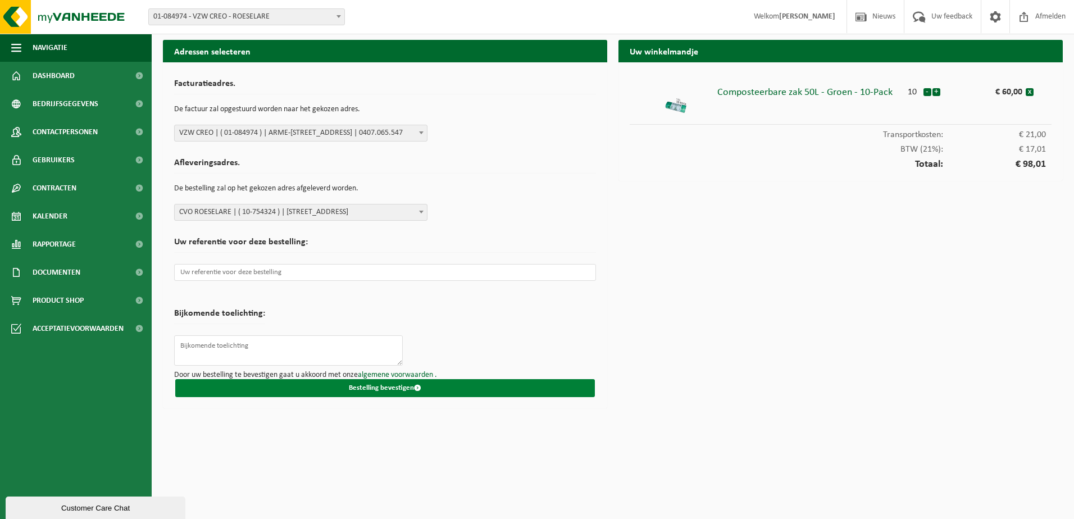
click at [394, 387] on button "Bestelling bevestigen" at bounding box center [384, 388] width 419 height 18
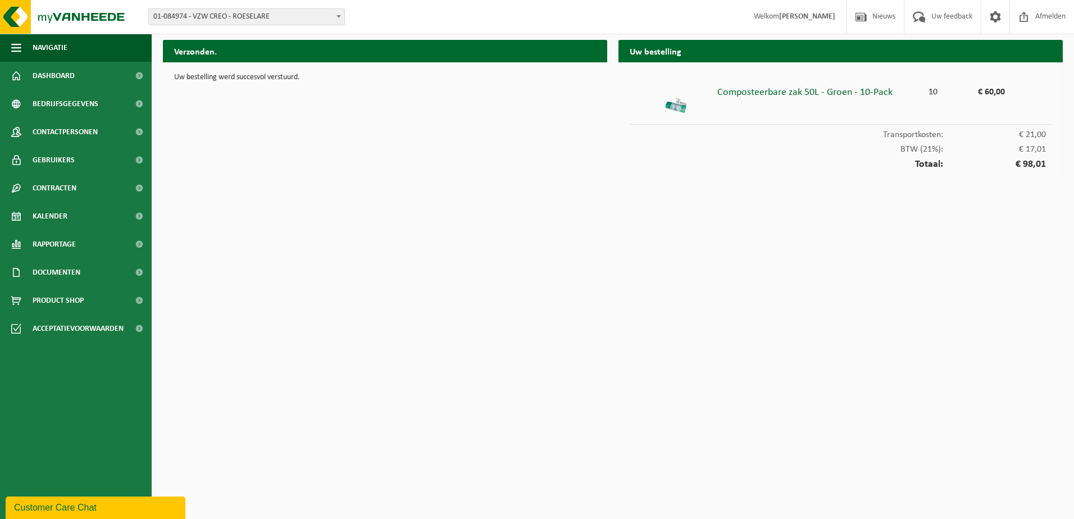
click at [893, 223] on html "Vestiging: 01-084974 - VZW CREO - [GEOGRAPHIC_DATA] 10-752986 - CVO CREO - KORT…" at bounding box center [537, 259] width 1074 height 519
click at [1051, 17] on span "Afmelden" at bounding box center [1050, 16] width 36 height 33
